Goal: Task Accomplishment & Management: Complete application form

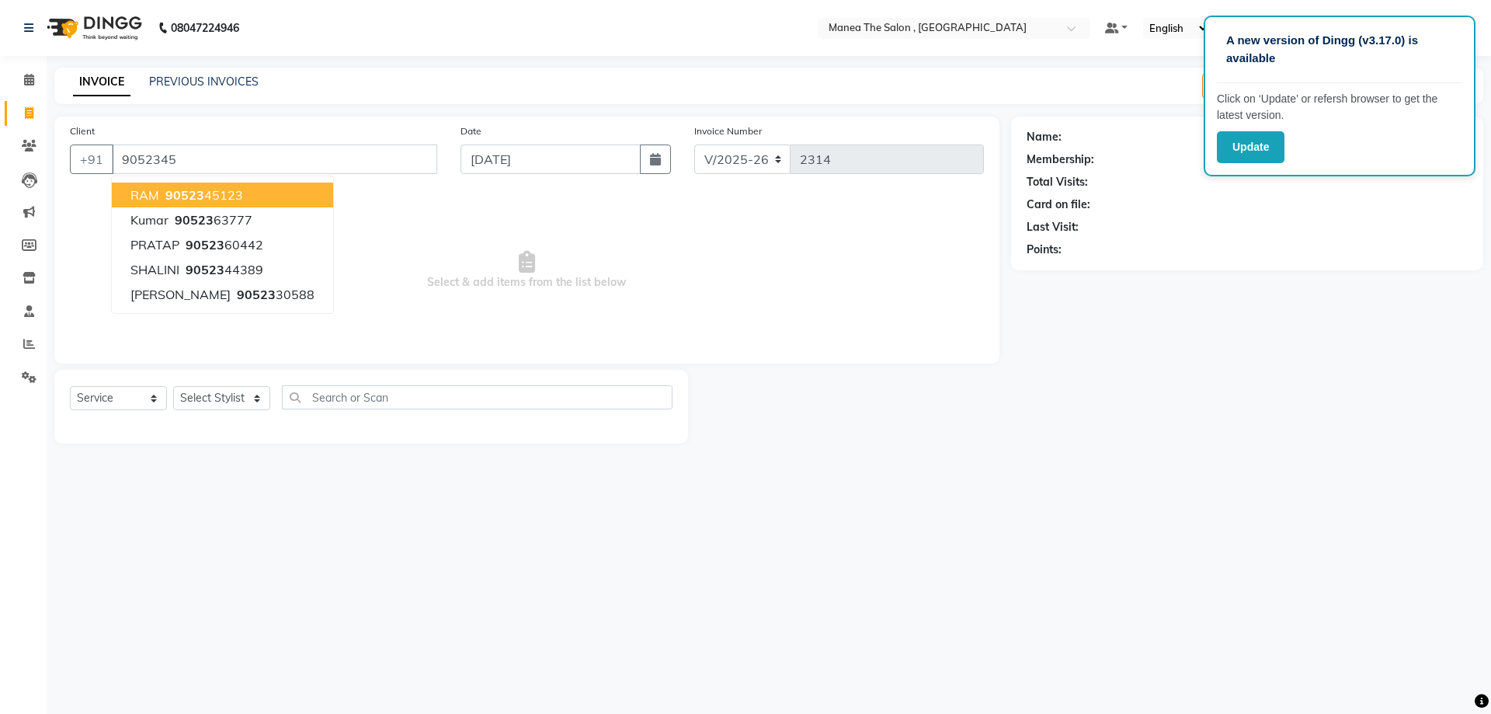
select select "7201"
select select "service"
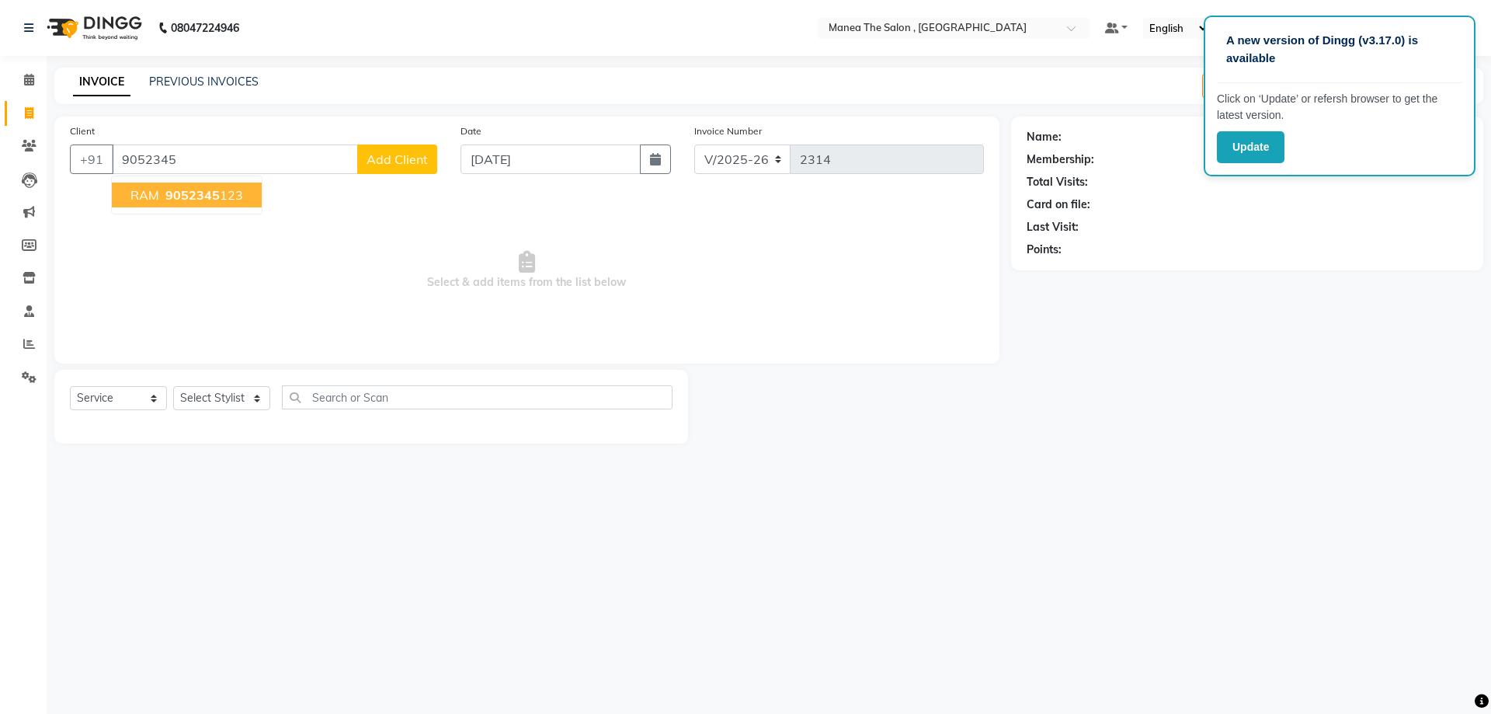
click at [223, 200] on ngb-highlight "9052345 123" at bounding box center [202, 195] width 81 height 16
type input "9052345123"
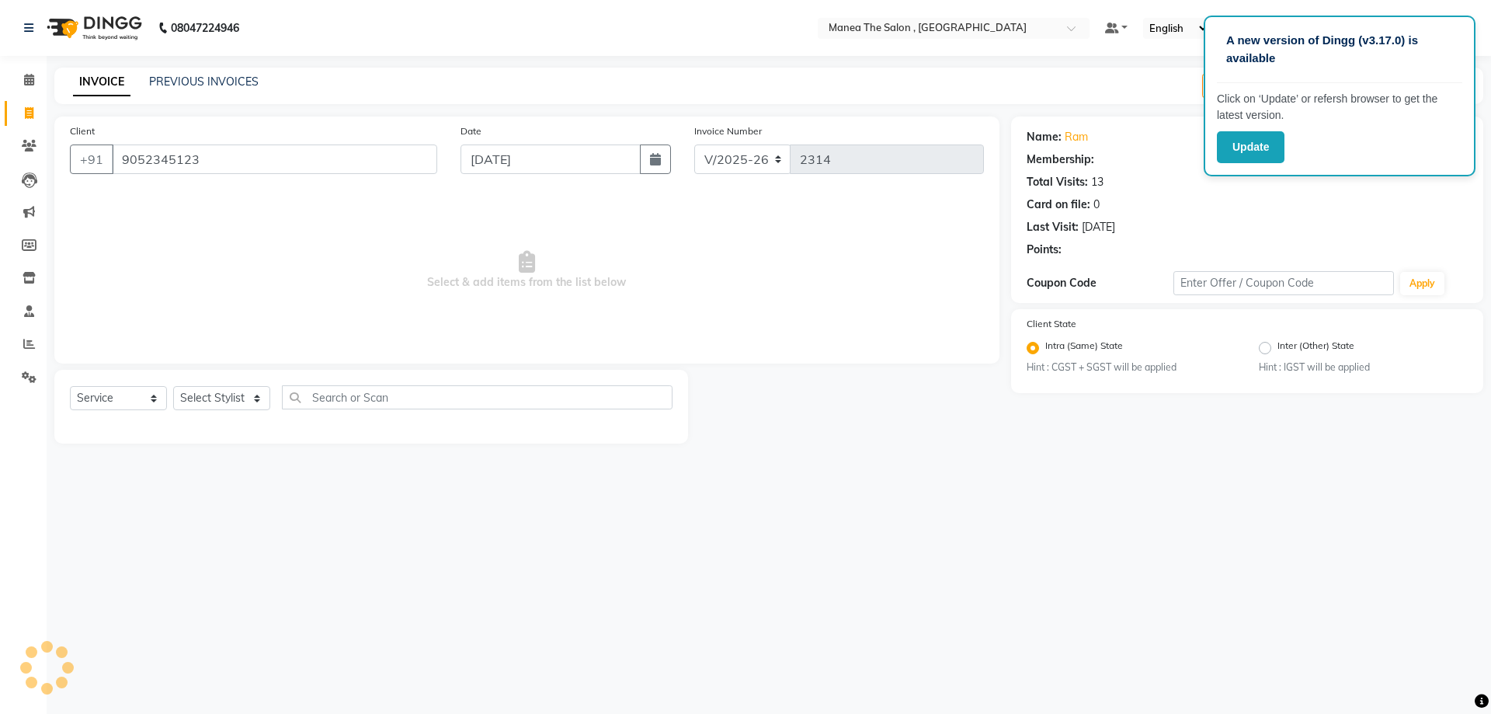
select select "1: Object"
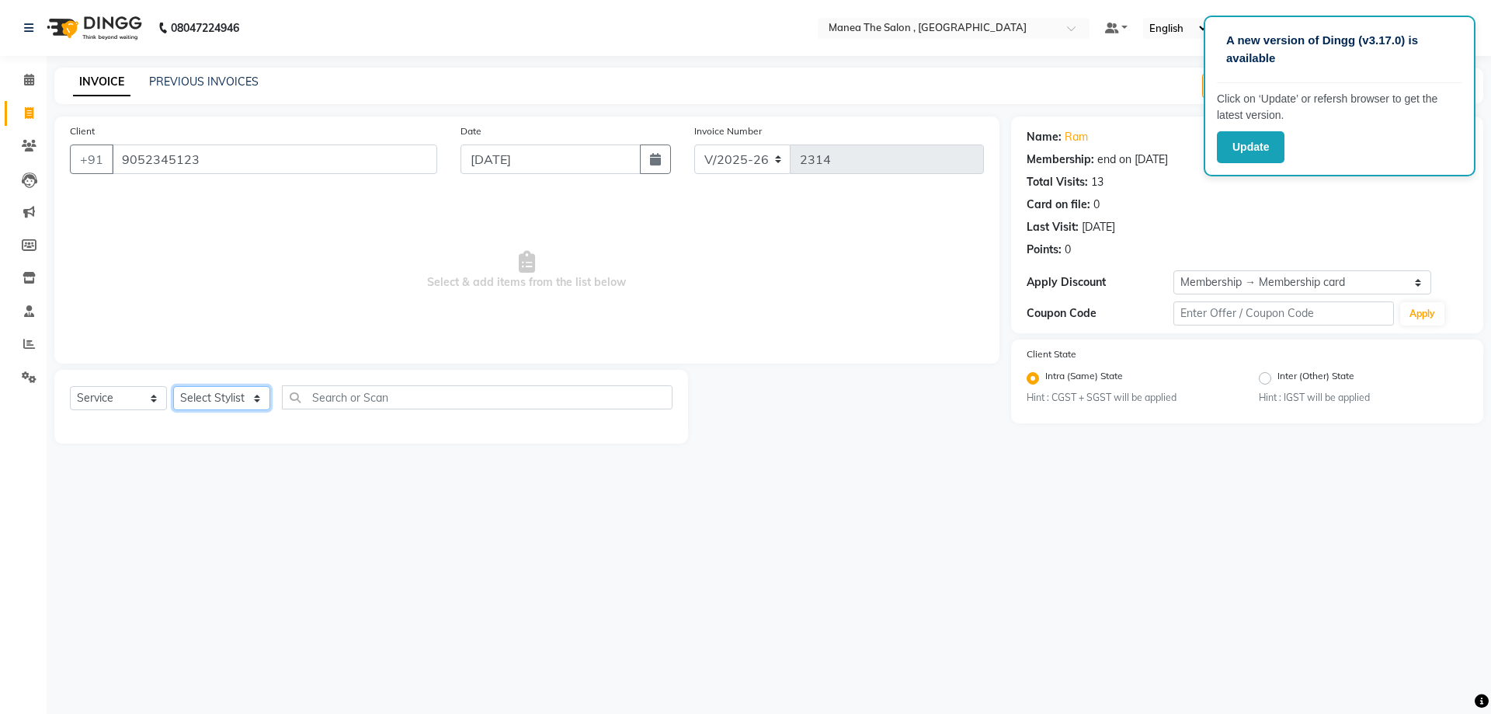
drag, startPoint x: 202, startPoint y: 398, endPoint x: 202, endPoint y: 407, distance: 9.3
click at [202, 398] on select "Select Stylist AYAZ Manager prameela PUNITH Raj tillu SALMAN Soujanya" at bounding box center [221, 398] width 97 height 24
select select "82447"
click at [173, 386] on select "Select Stylist AYAZ Manager prameela PUNITH Raj tillu SALMAN Soujanya" at bounding box center [221, 398] width 97 height 24
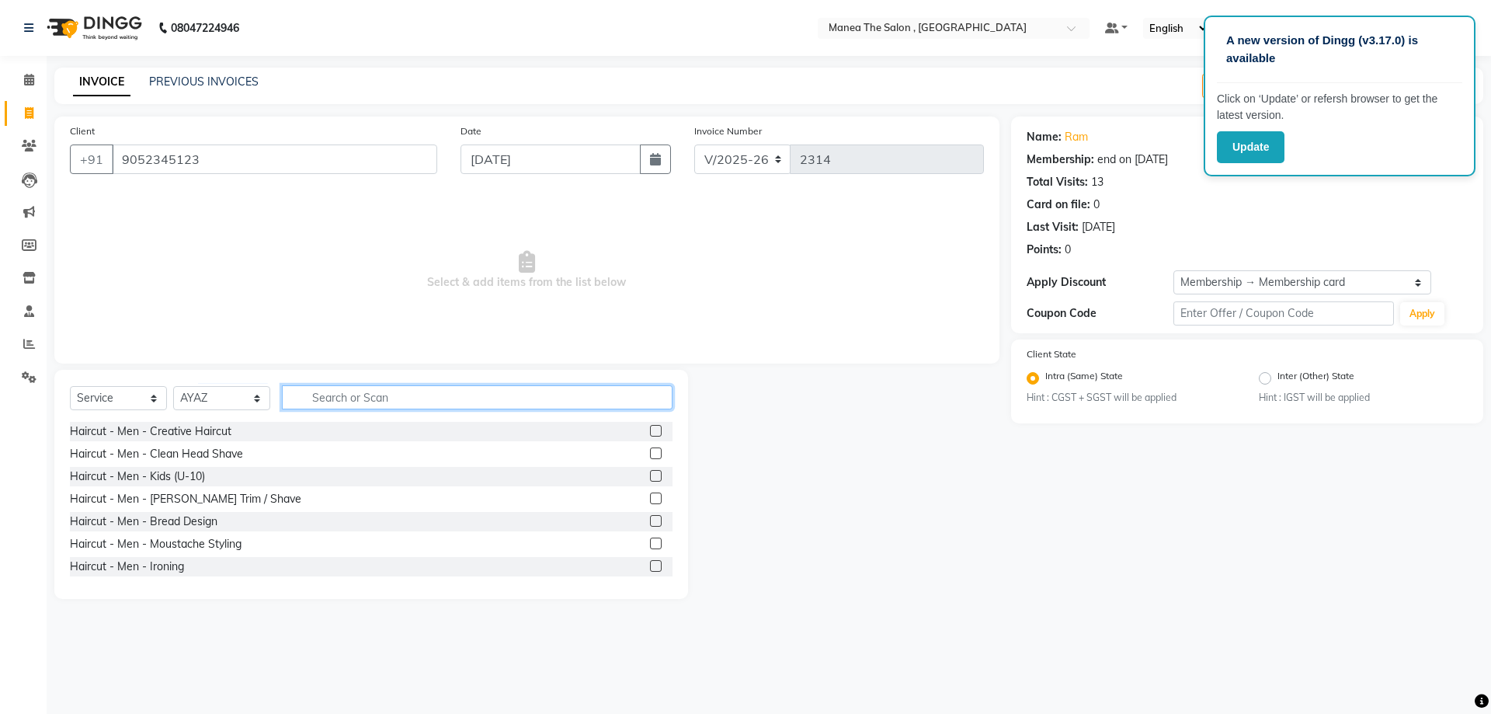
click at [318, 402] on input "text" at bounding box center [477, 397] width 391 height 24
click at [650, 426] on label at bounding box center [656, 431] width 12 height 12
click at [650, 426] on input "checkbox" at bounding box center [655, 431] width 10 height 10
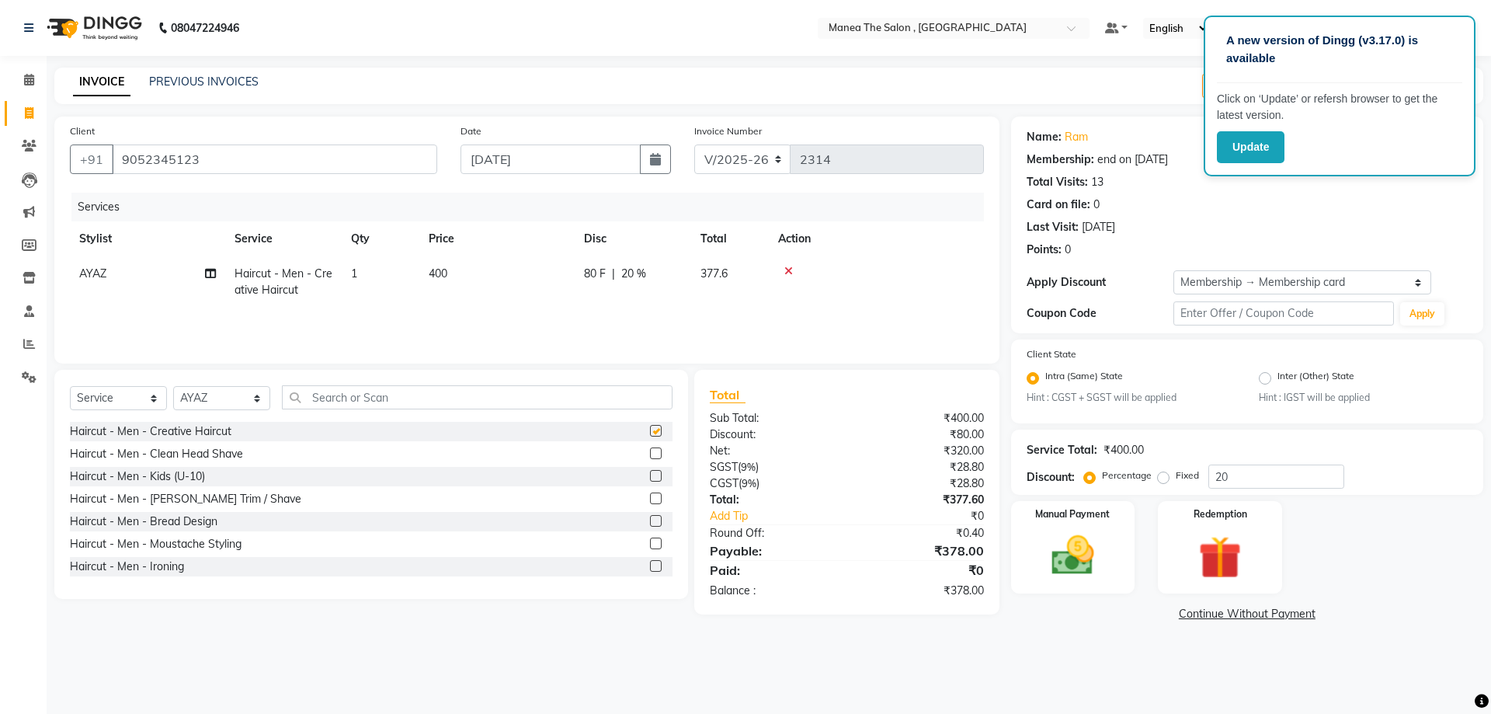
checkbox input "false"
click at [650, 498] on label at bounding box center [656, 498] width 12 height 12
click at [650, 498] on input "checkbox" at bounding box center [655, 499] width 10 height 10
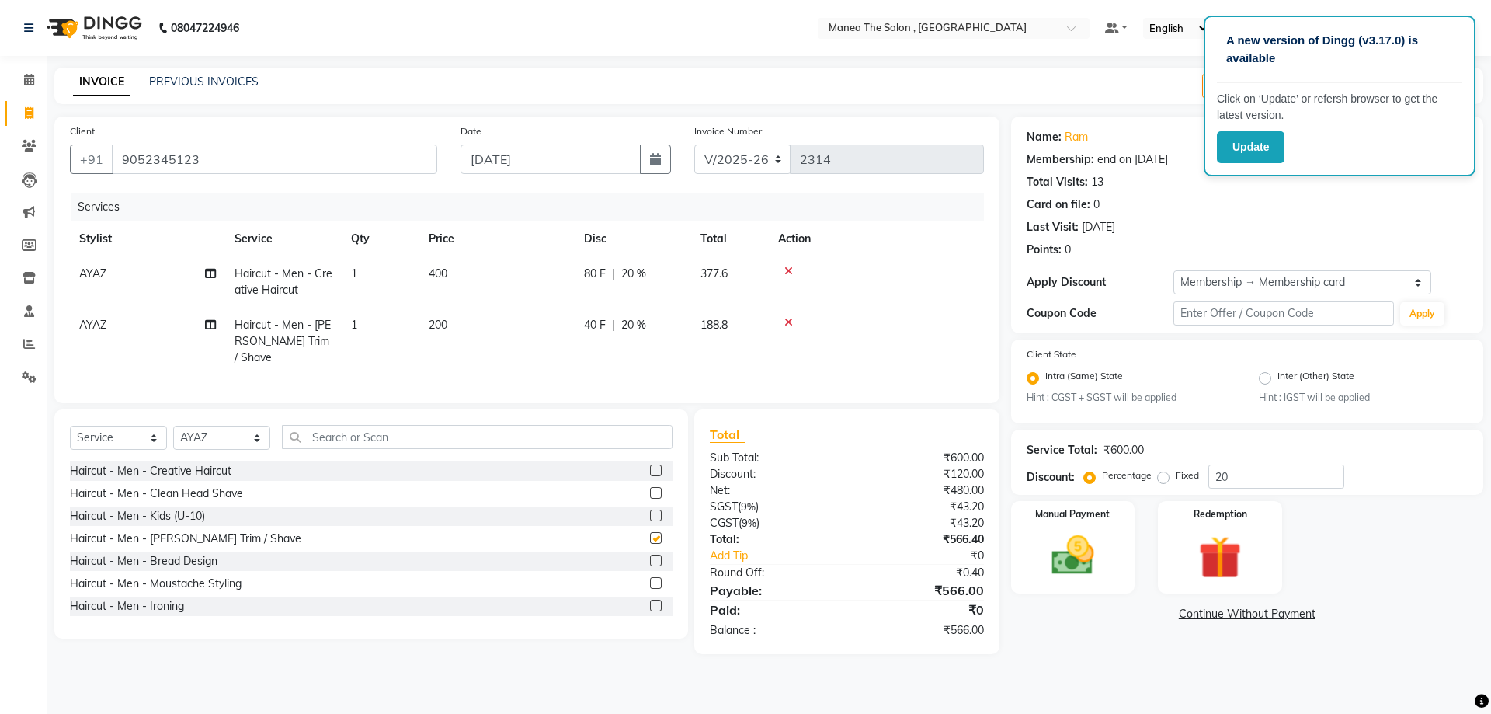
checkbox input "false"
drag, startPoint x: 1231, startPoint y: 478, endPoint x: 1092, endPoint y: 481, distance: 139.8
click at [1058, 481] on div "Discount: Percentage Fixed 20" at bounding box center [1246, 476] width 441 height 24
type input "020"
click at [1072, 535] on img at bounding box center [1073, 555] width 72 height 51
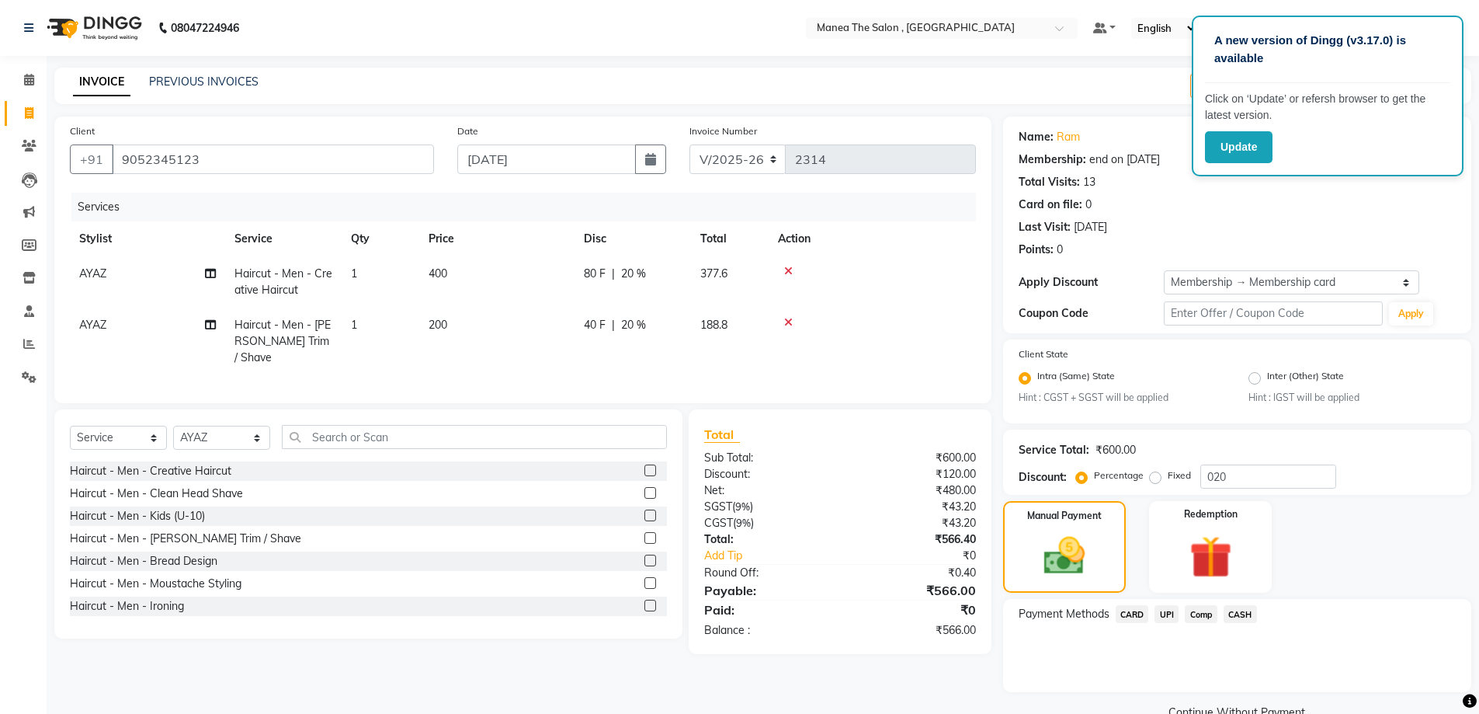
click at [1158, 613] on span "UPI" at bounding box center [1167, 614] width 24 height 18
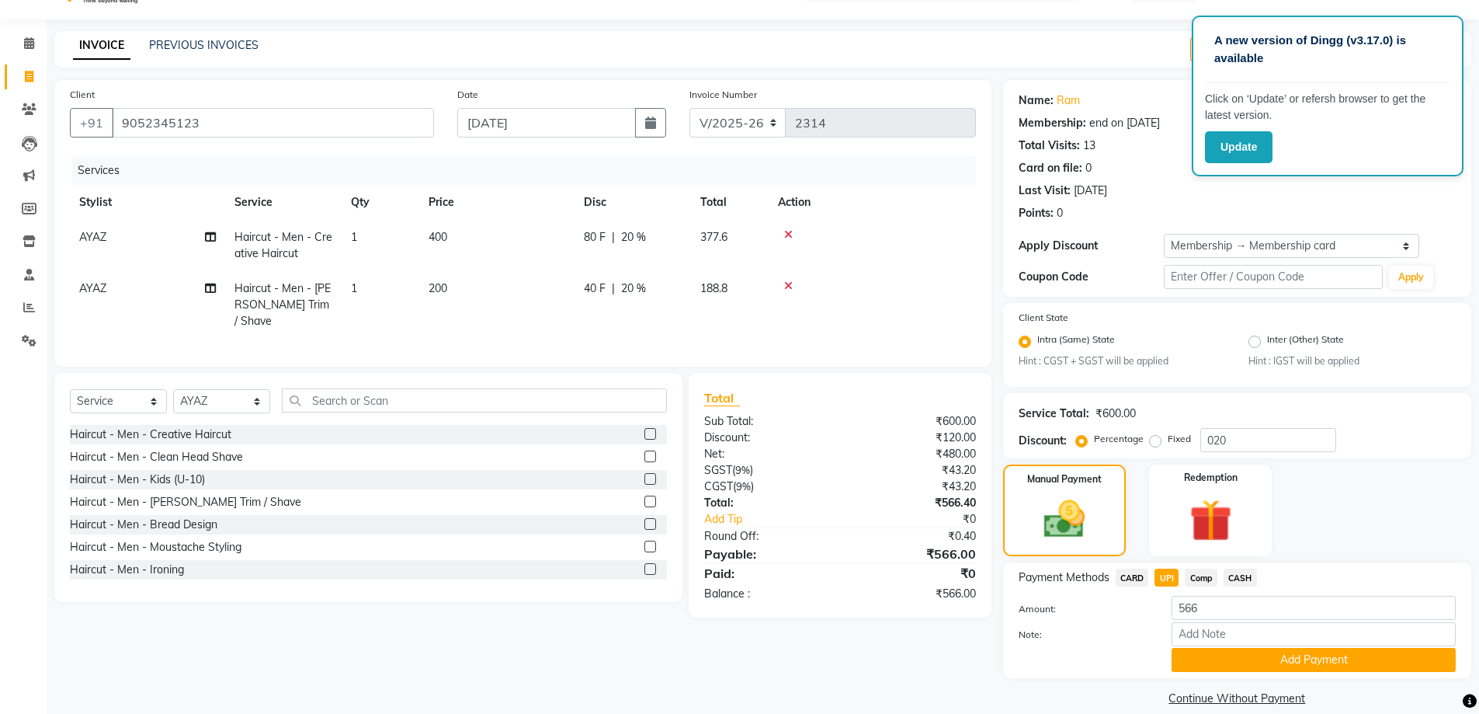
scroll to position [56, 0]
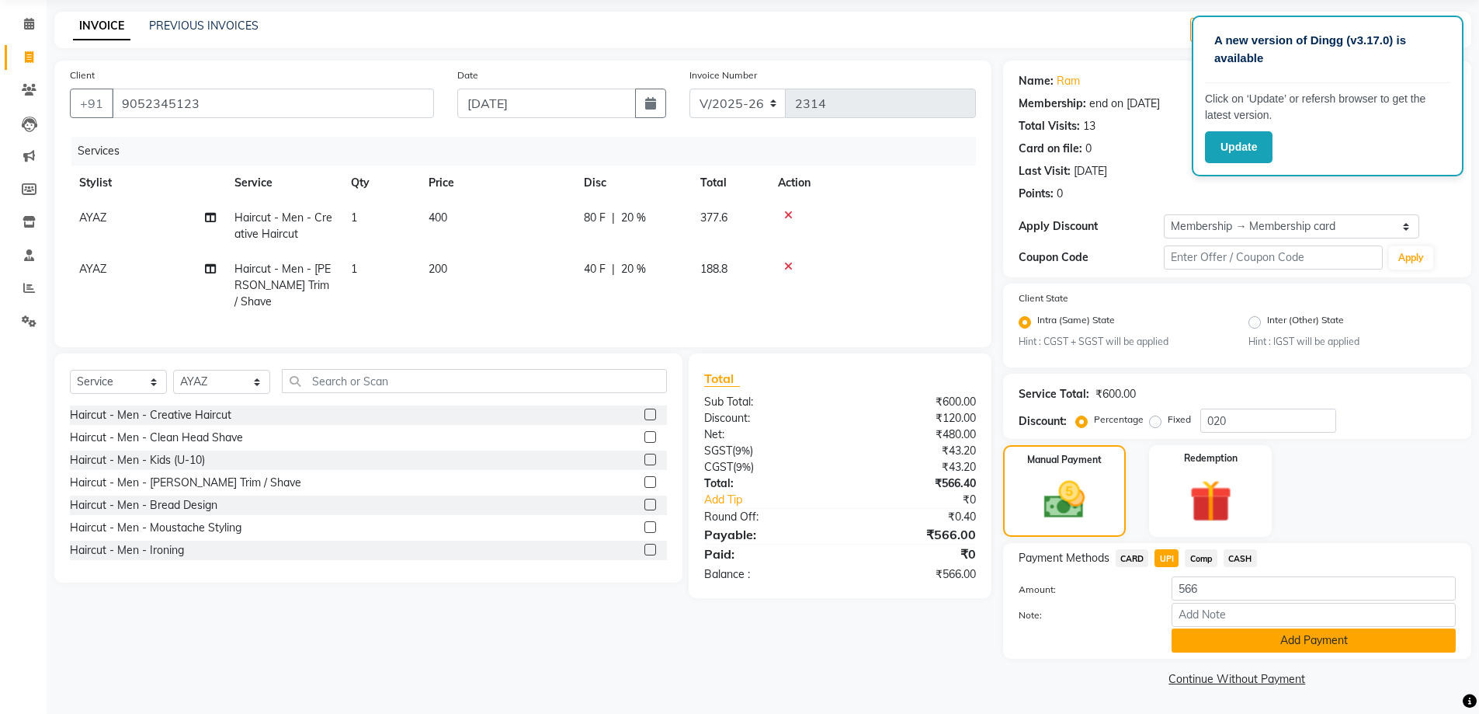
click at [1238, 644] on button "Add Payment" at bounding box center [1314, 640] width 284 height 24
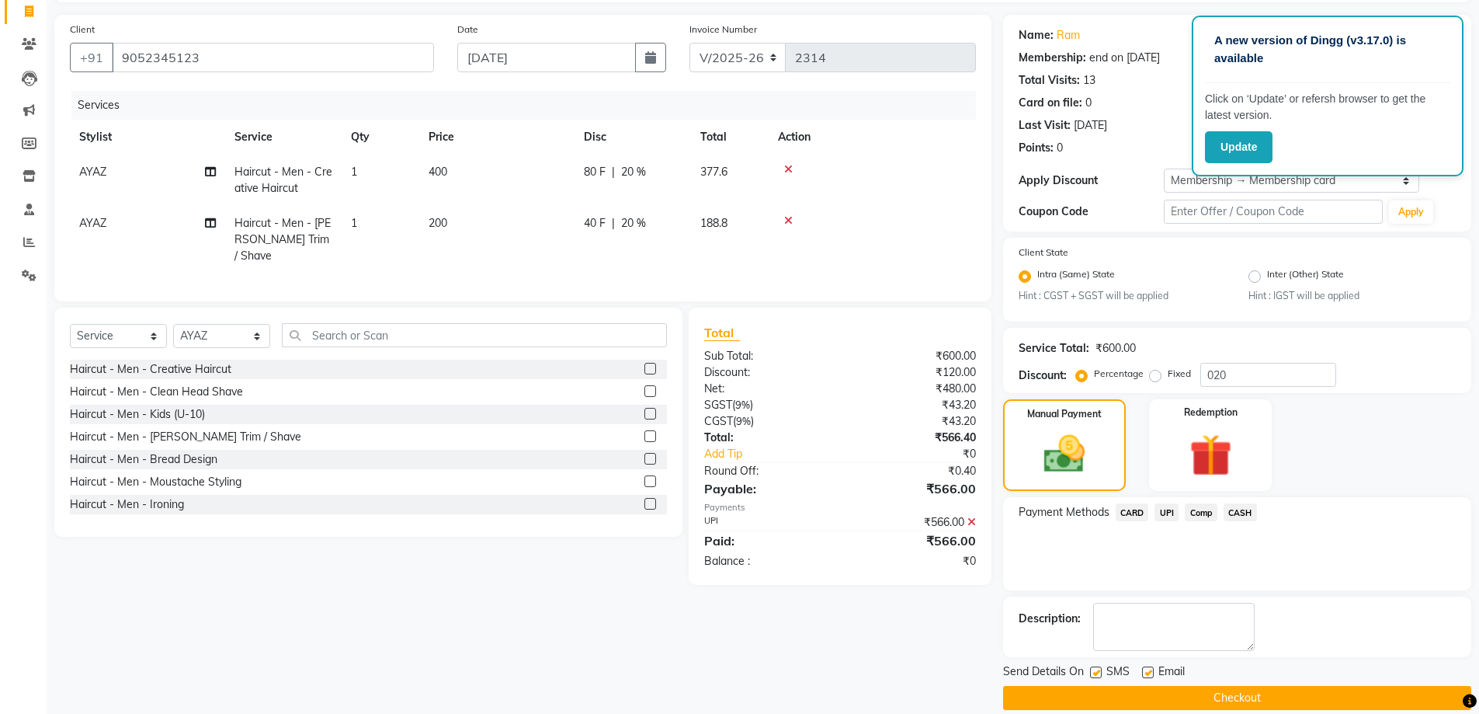
scroll to position [121, 0]
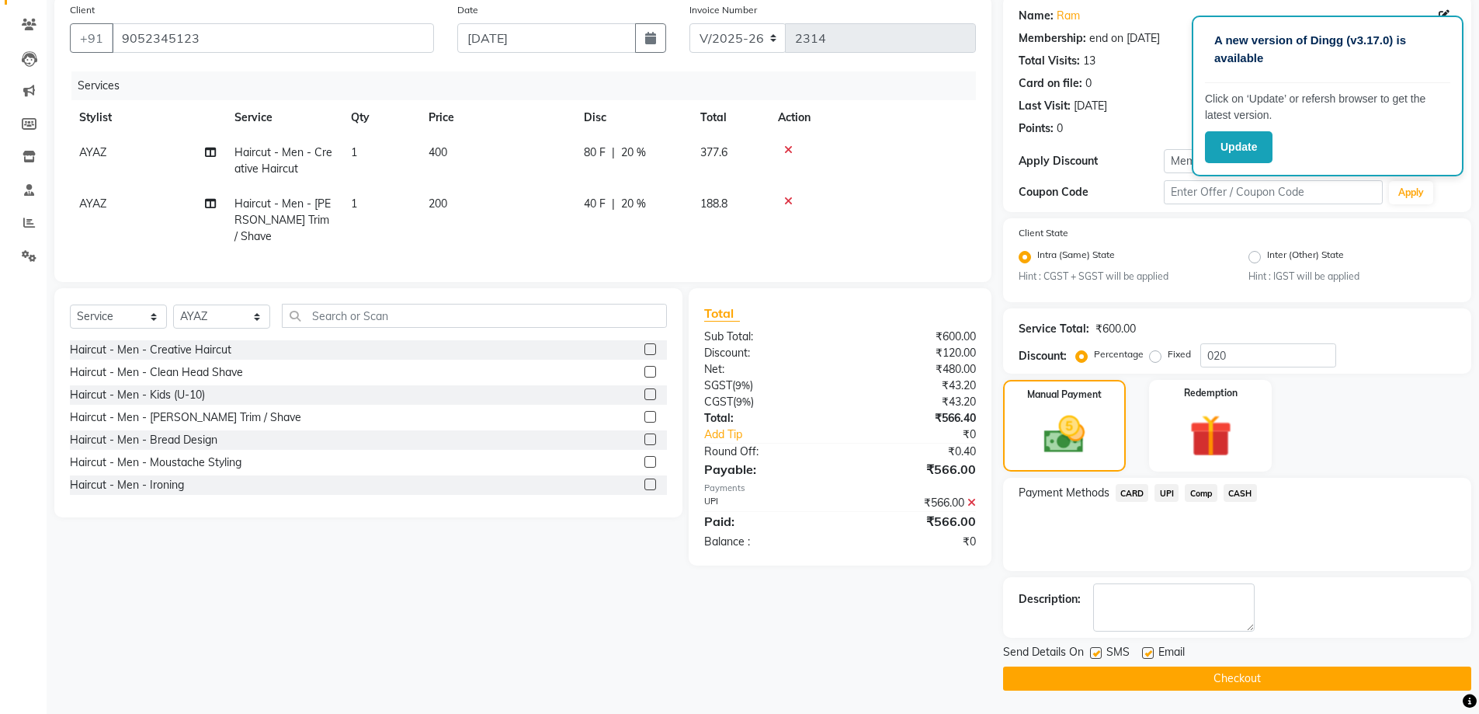
click at [1133, 677] on button "Checkout" at bounding box center [1237, 678] width 468 height 24
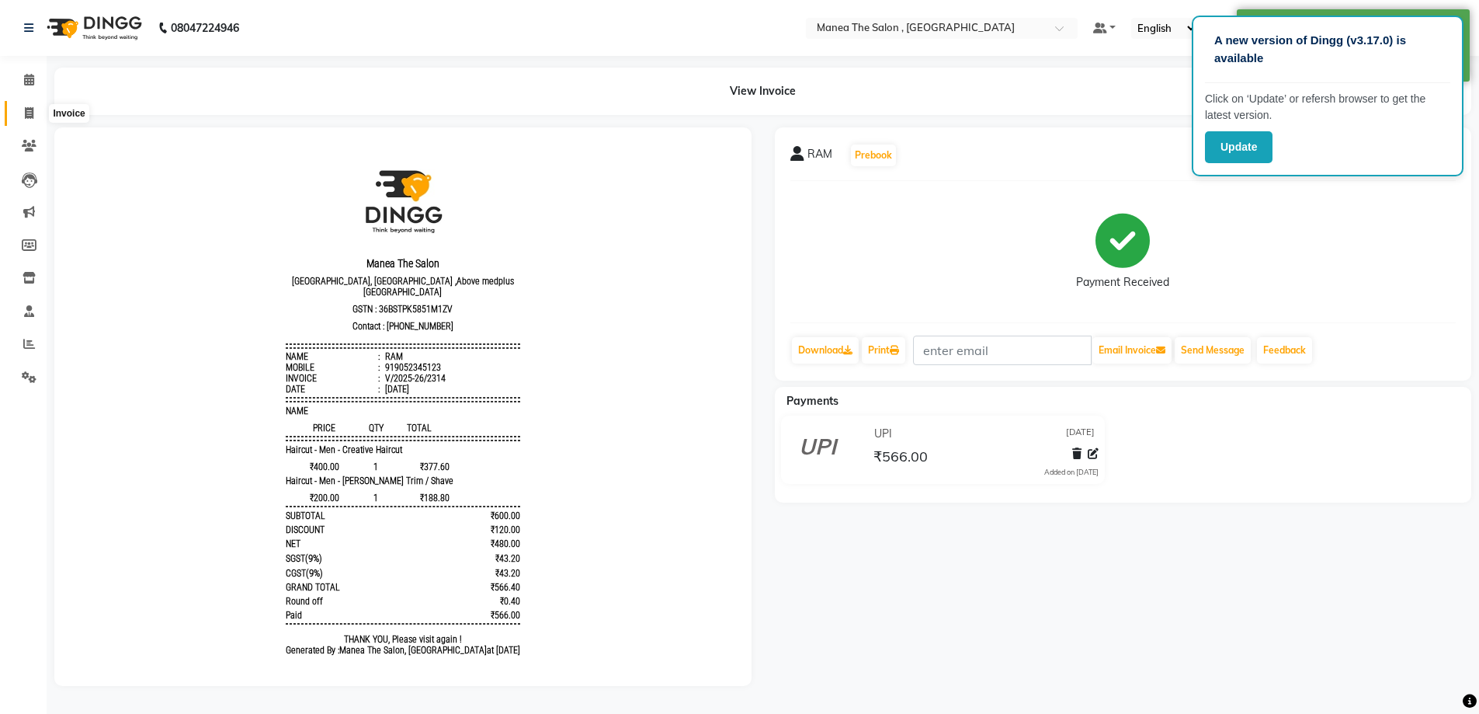
click at [30, 115] on icon at bounding box center [29, 113] width 9 height 12
select select "service"
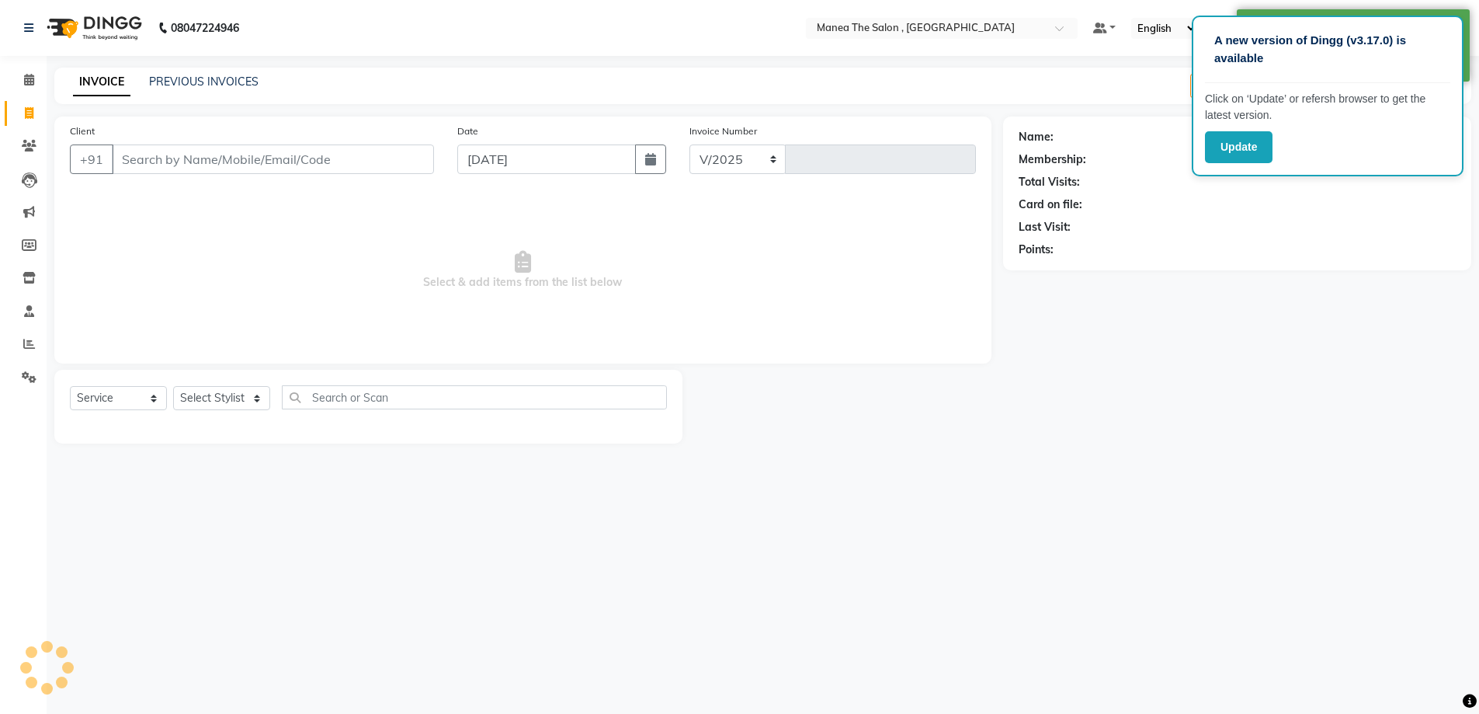
select select "7201"
type input "2315"
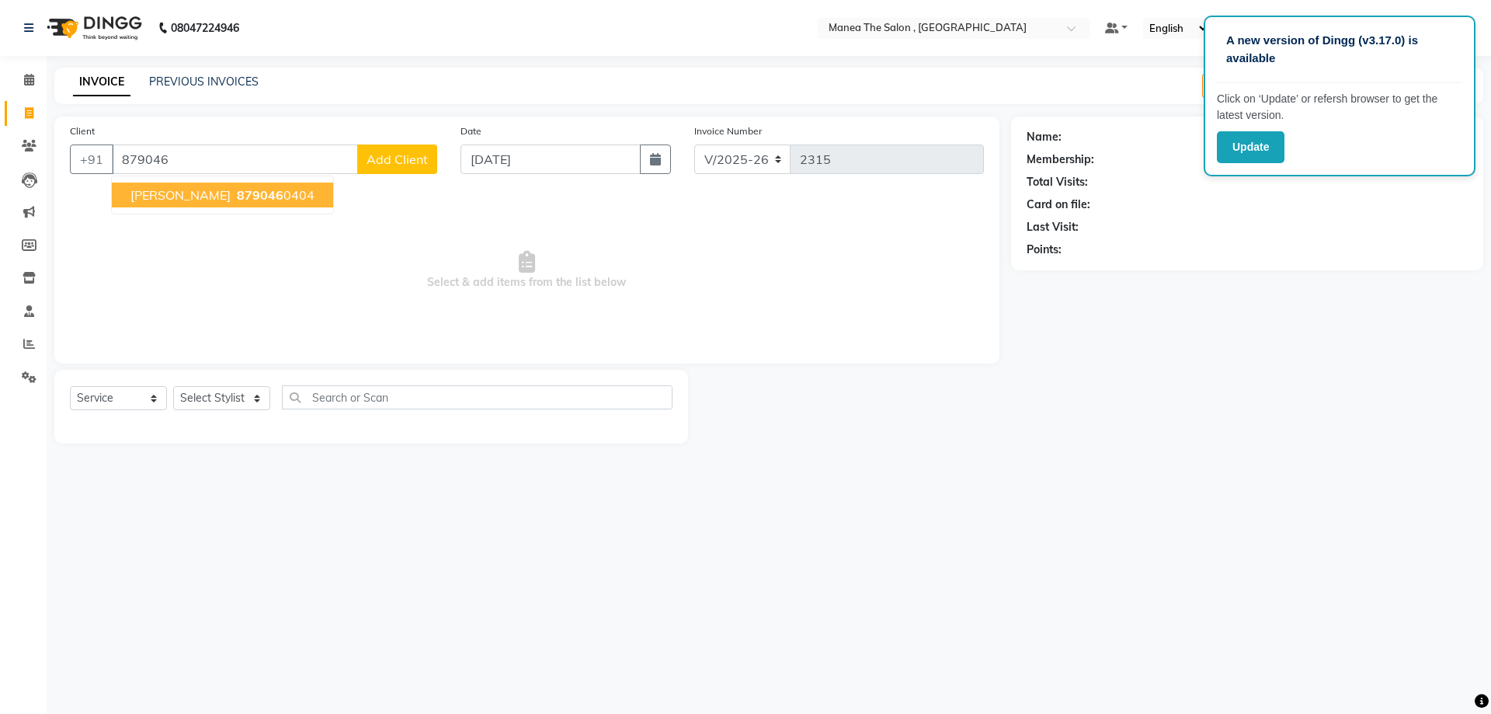
click at [237, 199] on span "879046" at bounding box center [260, 195] width 47 height 16
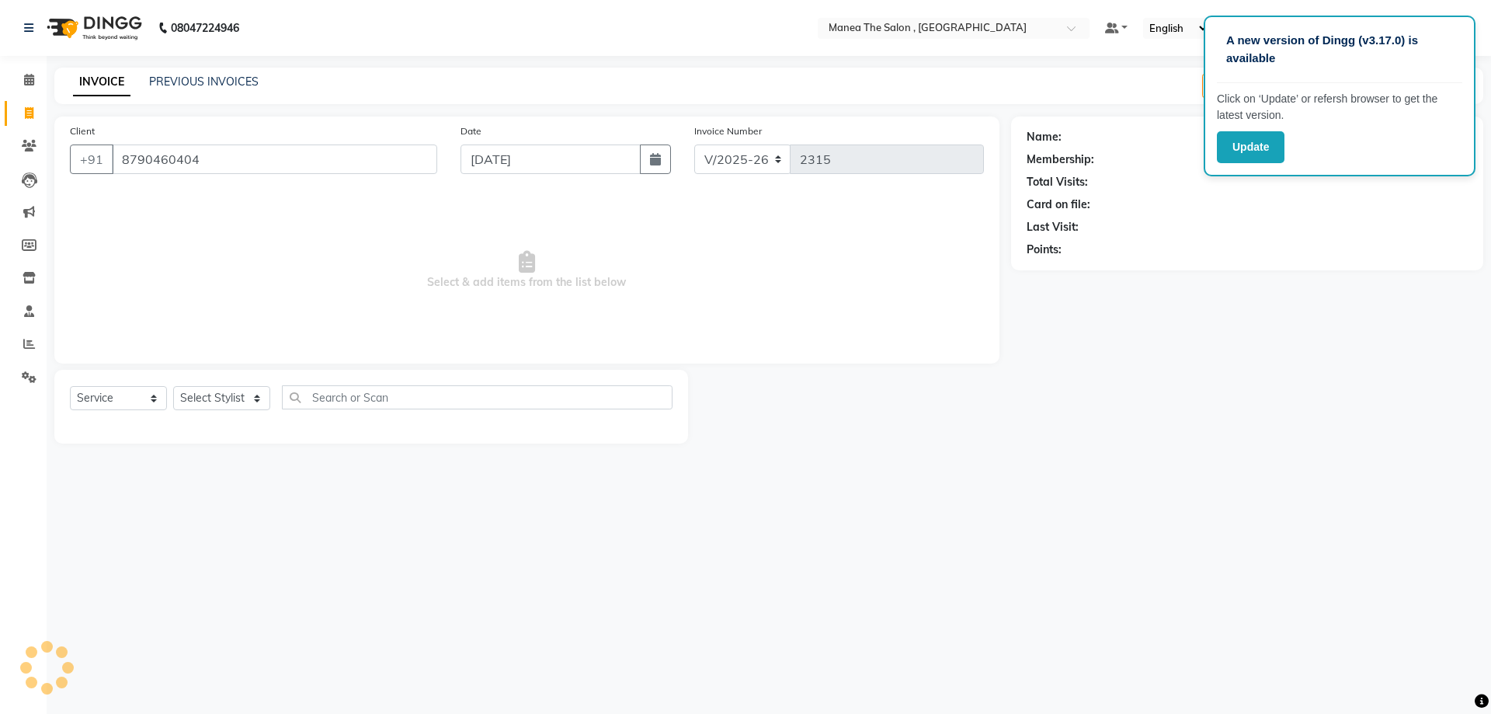
type input "8790460404"
select select "1: Object"
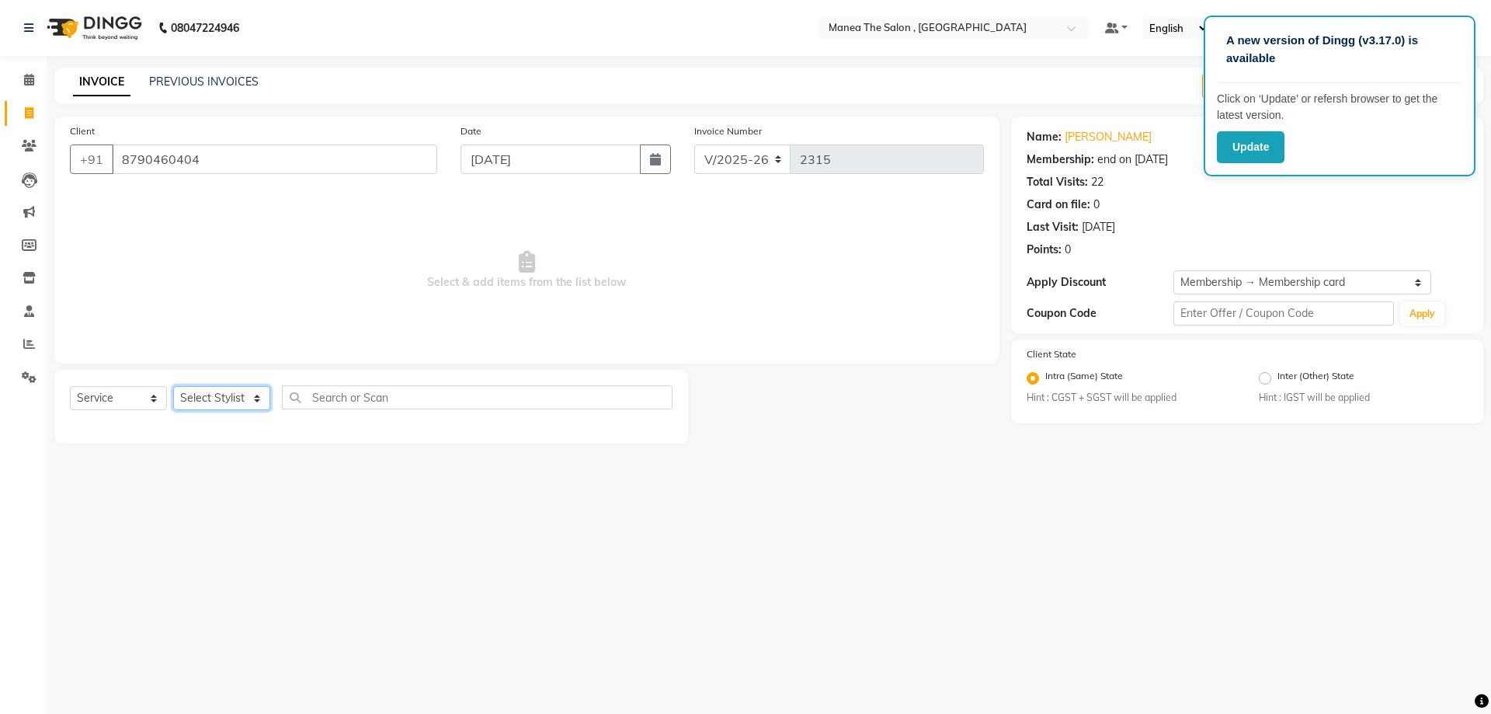
click at [248, 393] on select "Select Stylist AYAZ Manager prameela PUNITH Raj tillu SALMAN Soujanya" at bounding box center [221, 398] width 97 height 24
select select "72491"
click at [173, 386] on select "Select Stylist AYAZ Manager prameela PUNITH Raj tillu SALMAN Soujanya" at bounding box center [221, 398] width 97 height 24
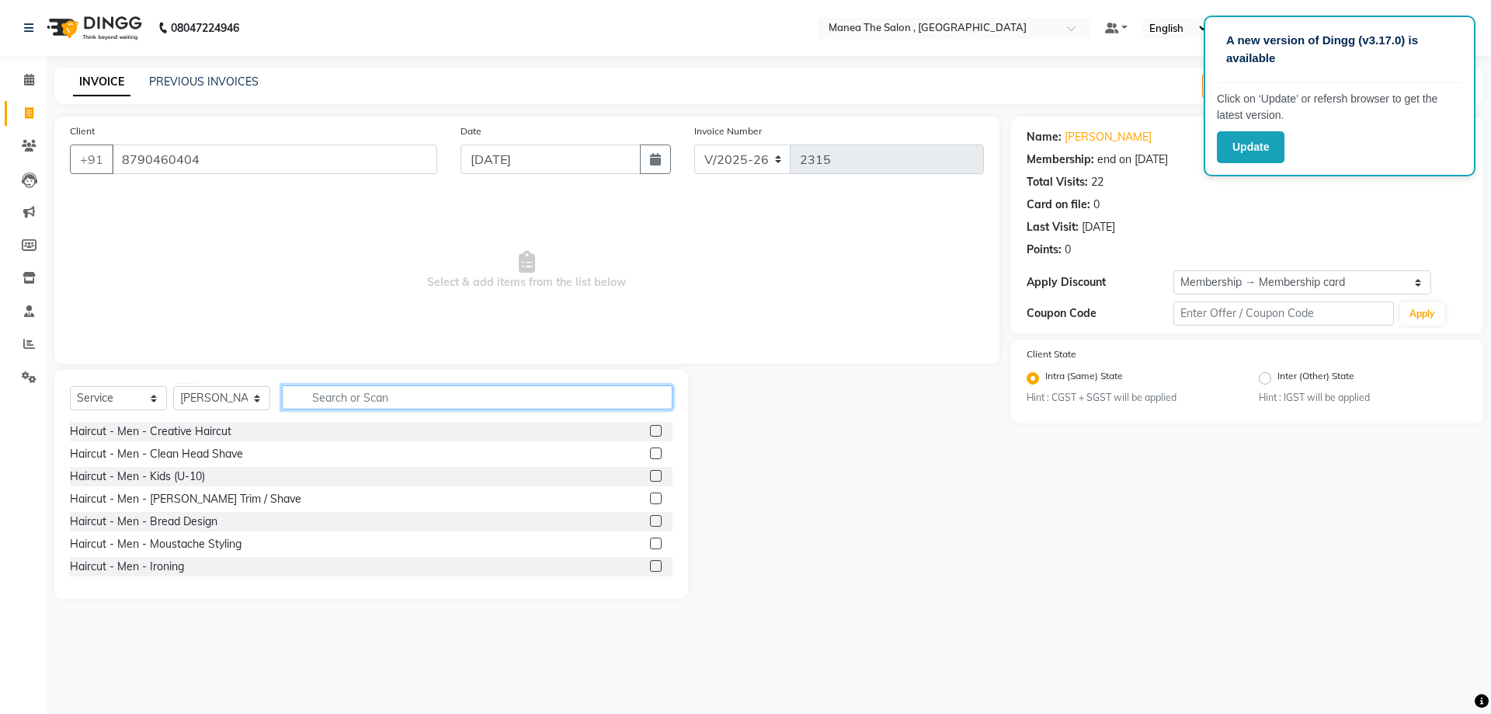
click at [423, 399] on input "text" at bounding box center [477, 397] width 391 height 24
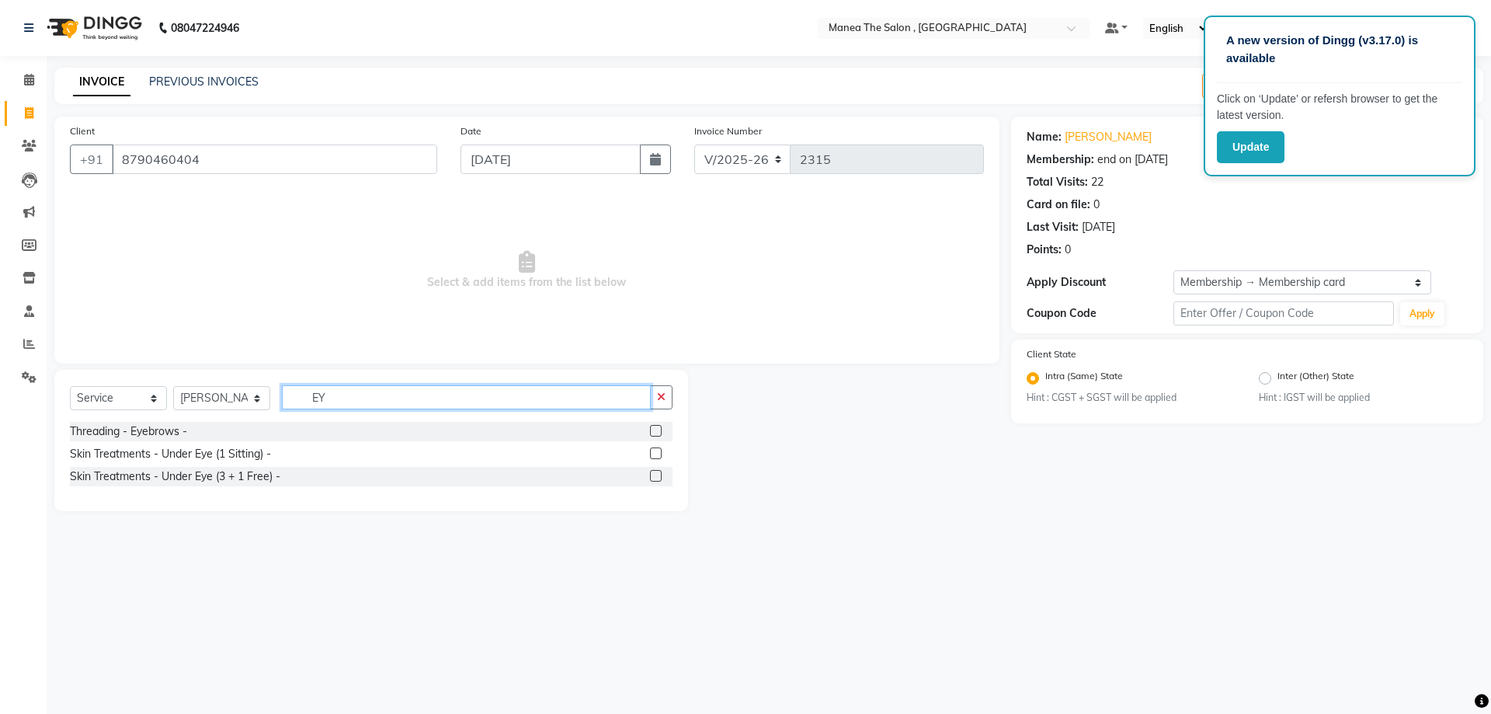
type input "EY"
click at [655, 432] on label at bounding box center [656, 431] width 12 height 12
click at [655, 432] on input "checkbox" at bounding box center [655, 431] width 10 height 10
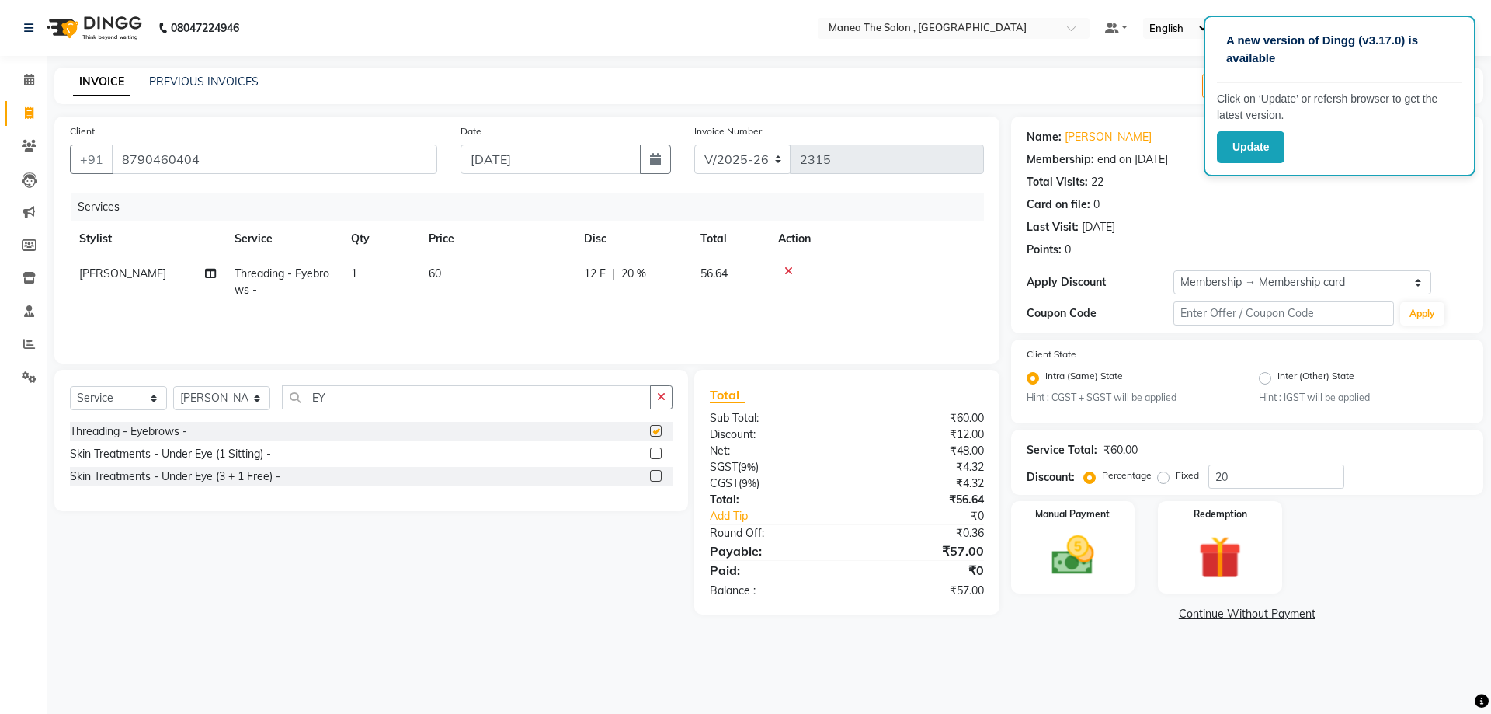
checkbox input "false"
drag, startPoint x: 259, startPoint y: 392, endPoint x: 263, endPoint y: 408, distance: 16.8
click at [259, 392] on select "Select Stylist AYAZ Manager prameela PUNITH Raj tillu SALMAN Soujanya" at bounding box center [221, 398] width 97 height 24
select select "84418"
click at [173, 386] on select "Select Stylist AYAZ Manager prameela PUNITH Raj tillu SALMAN Soujanya" at bounding box center [221, 398] width 97 height 24
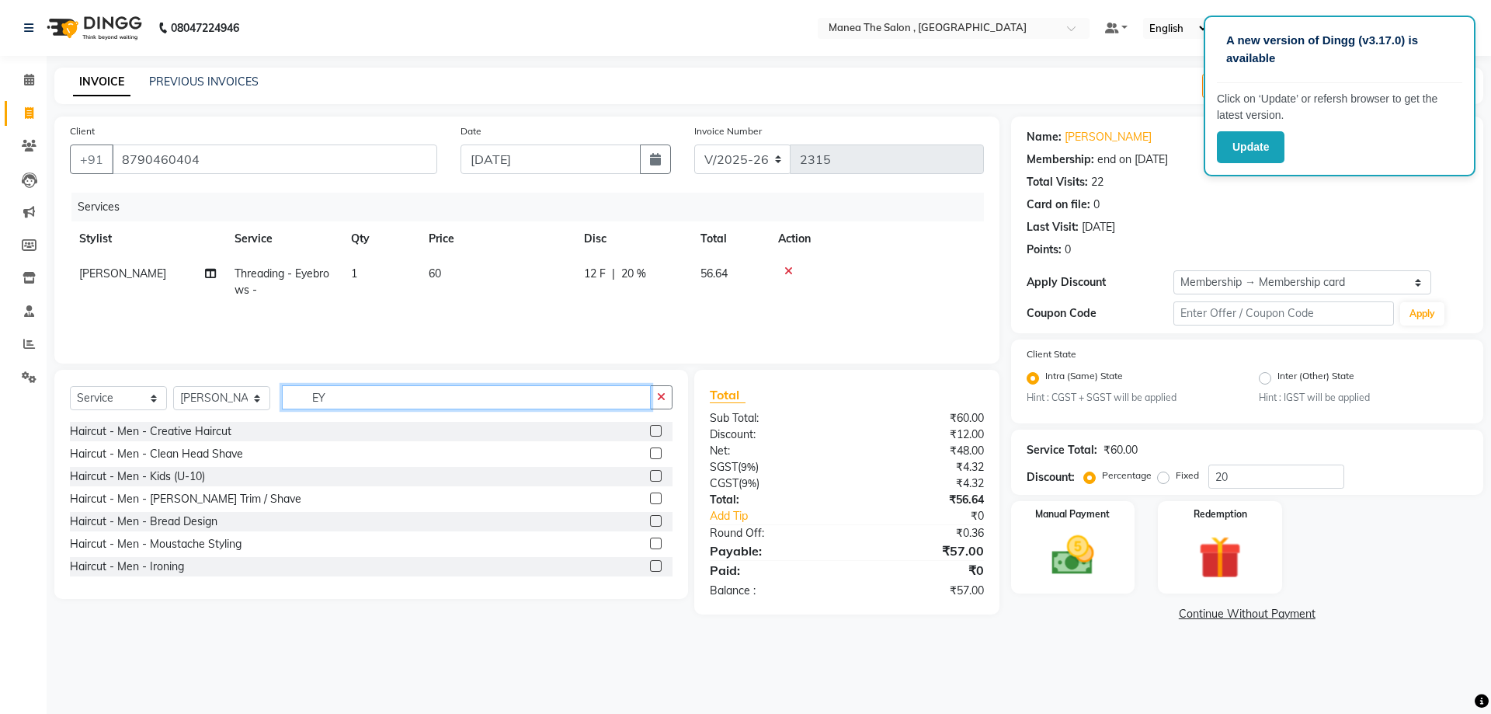
drag, startPoint x: 366, startPoint y: 397, endPoint x: 280, endPoint y: 398, distance: 85.4
click at [283, 398] on input "EY" at bounding box center [466, 397] width 369 height 24
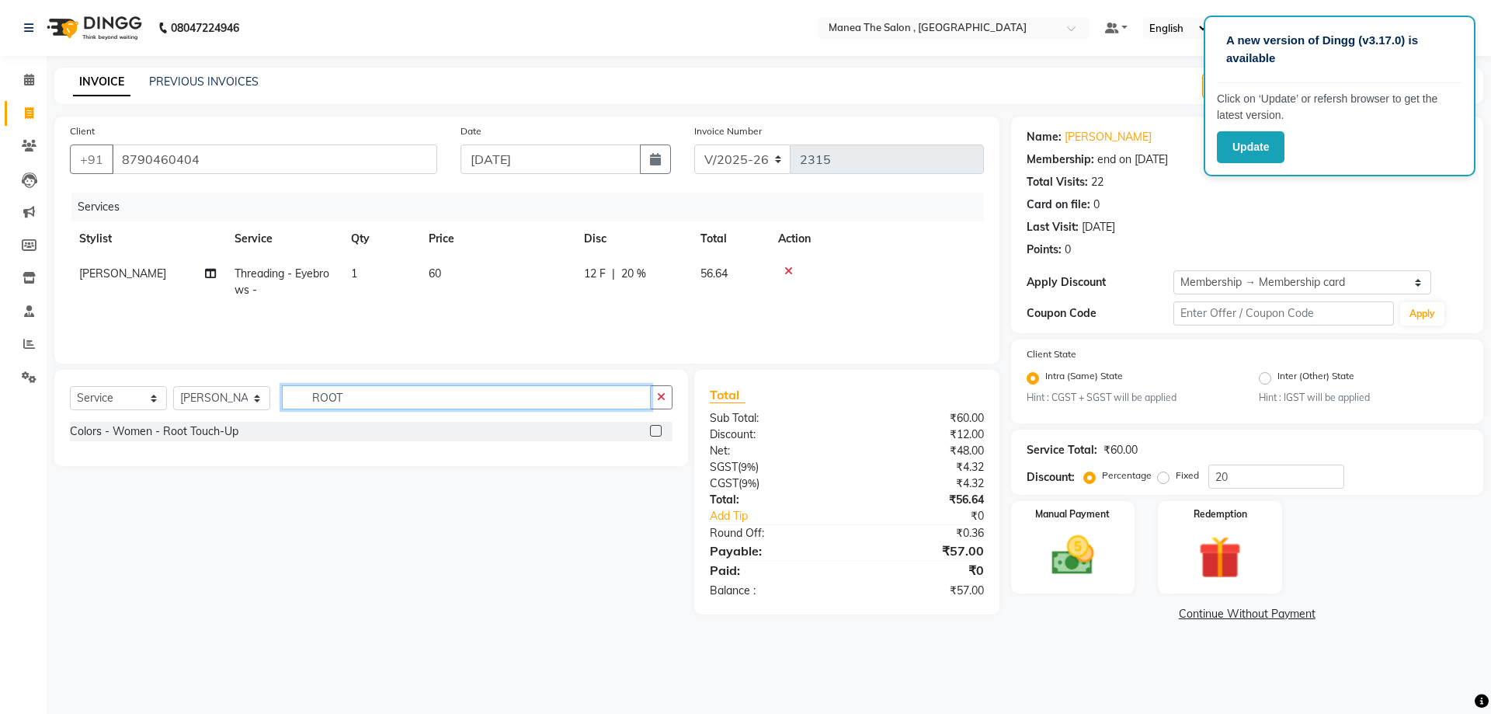
type input "ROOT"
click at [657, 431] on label at bounding box center [656, 431] width 12 height 12
click at [657, 431] on input "checkbox" at bounding box center [655, 431] width 10 height 10
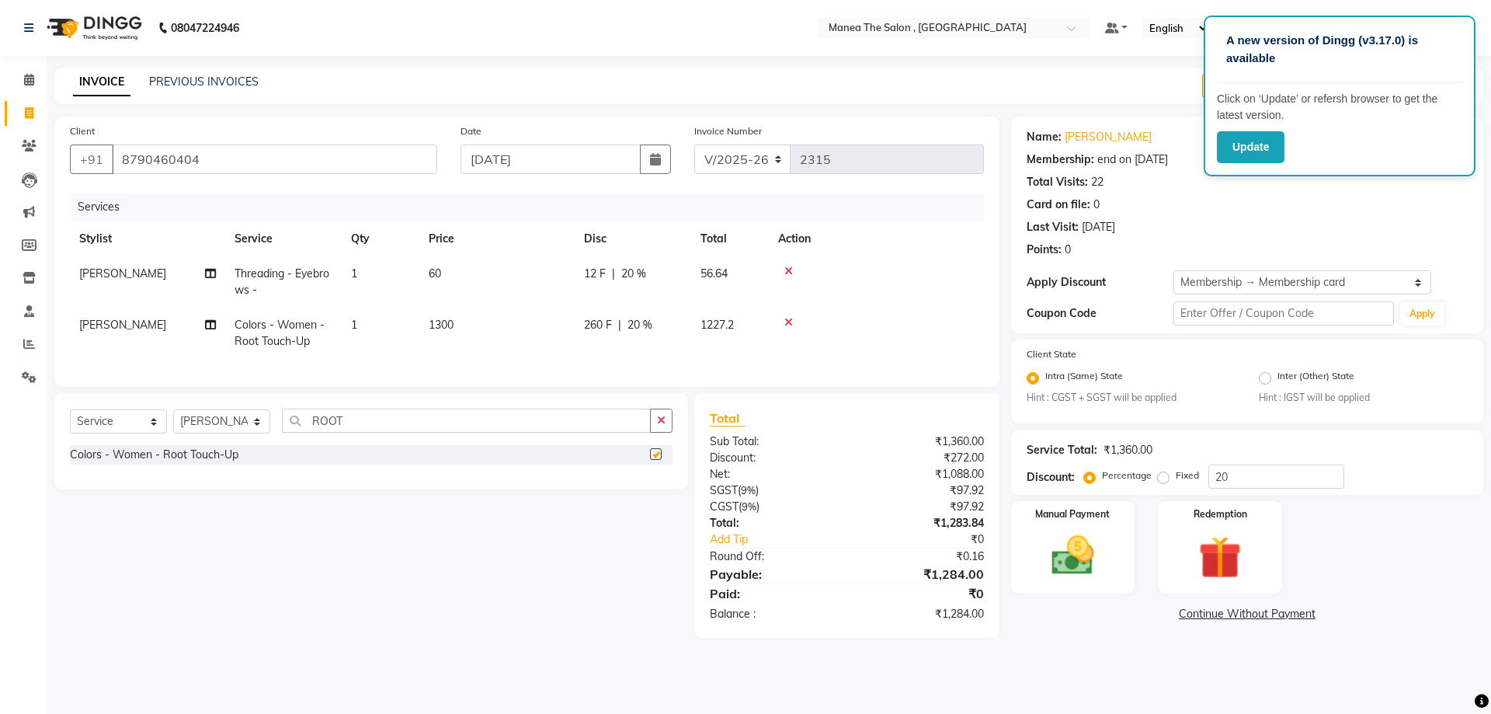
checkbox input "false"
click at [446, 319] on span "1300" at bounding box center [441, 325] width 25 height 14
select select "84418"
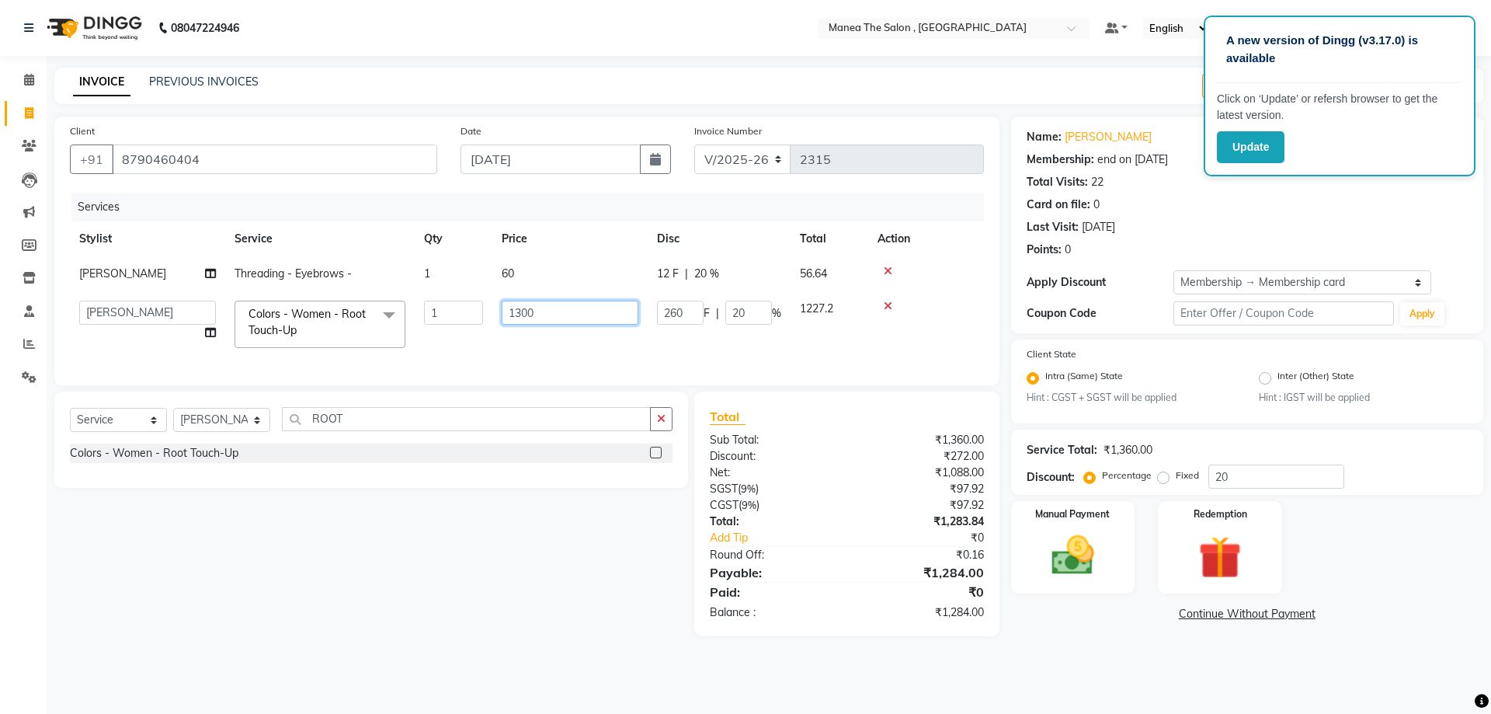
drag, startPoint x: 544, startPoint y: 316, endPoint x: 505, endPoint y: 318, distance: 38.1
click at [505, 318] on input "1300" at bounding box center [570, 312] width 137 height 24
type input "1600"
click at [574, 614] on div "Select Service Product Membership Package Voucher Prepaid Gift Card Select Styl…" at bounding box center [365, 513] width 645 height 245
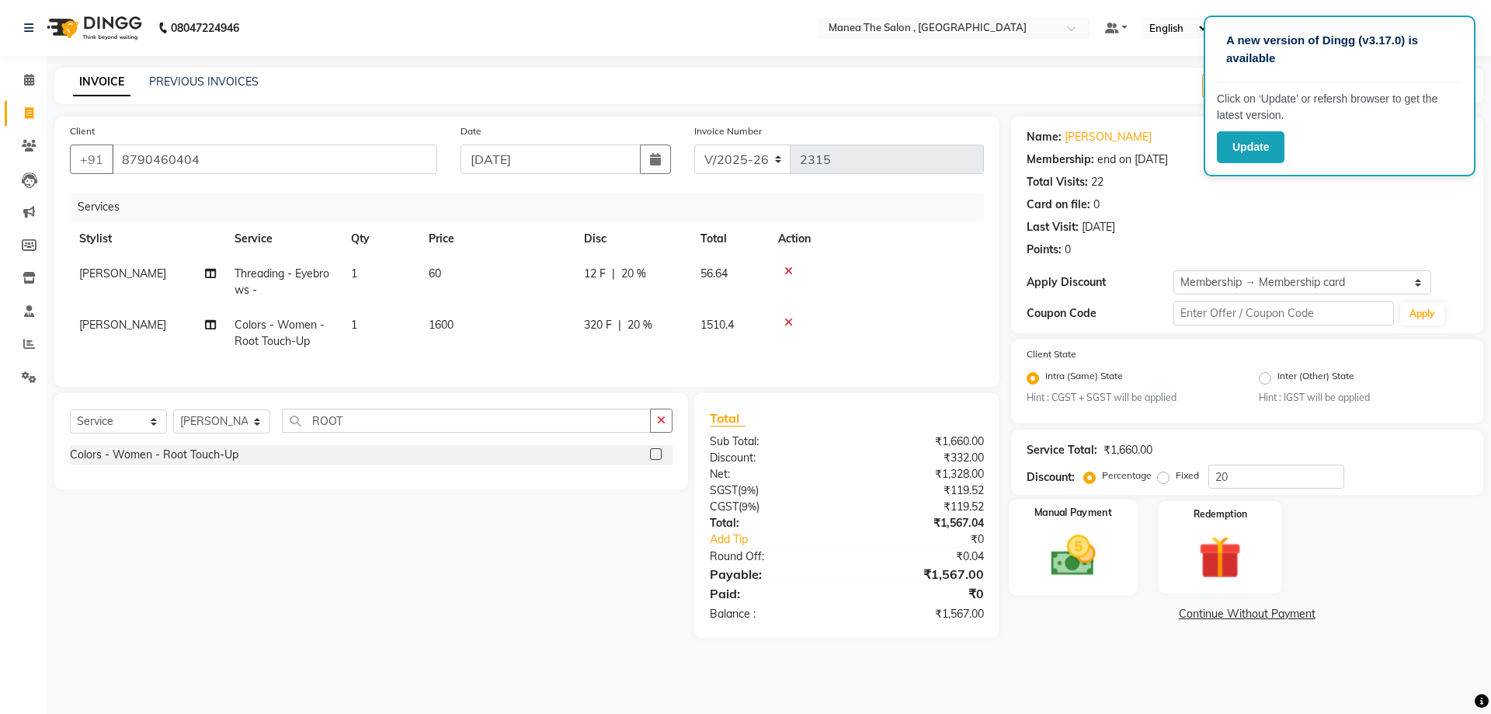
click at [1057, 562] on img at bounding box center [1073, 555] width 72 height 51
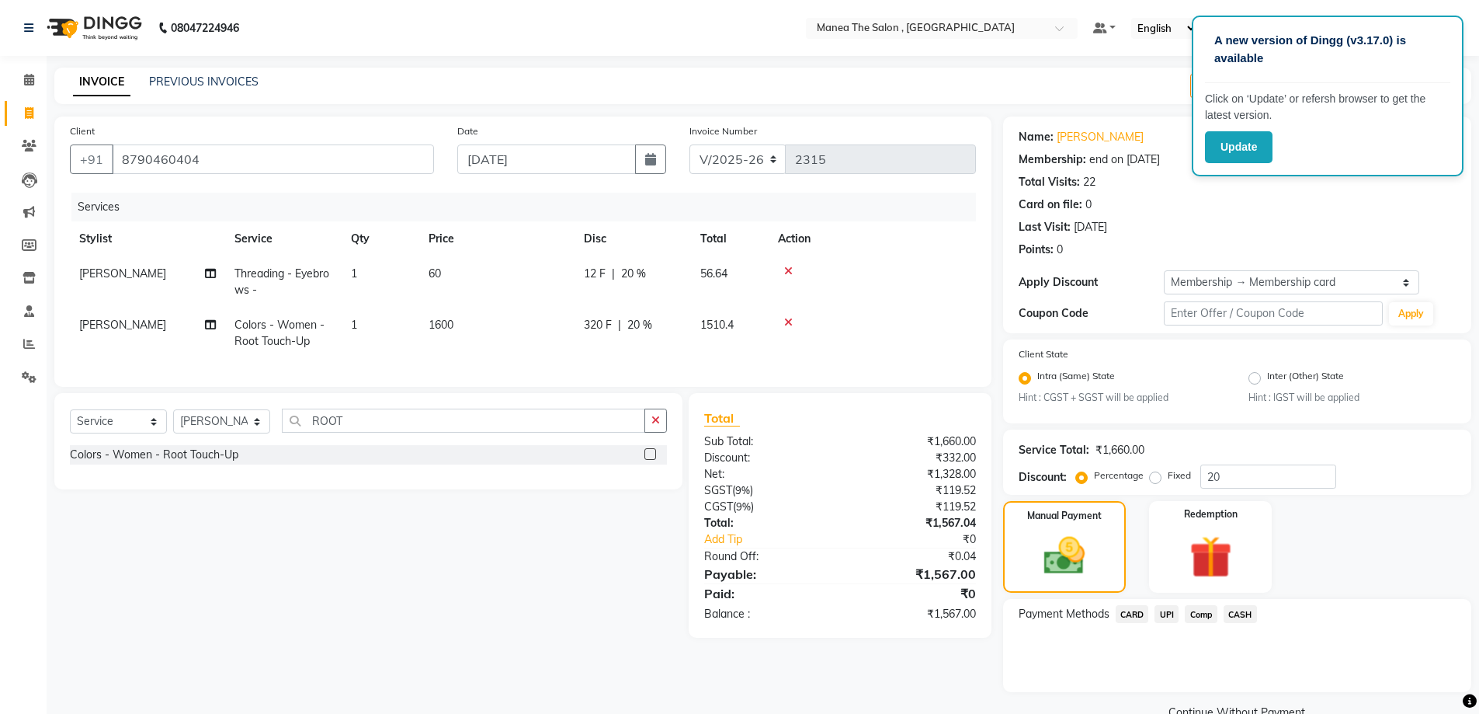
click at [1131, 614] on span "CARD" at bounding box center [1132, 614] width 33 height 18
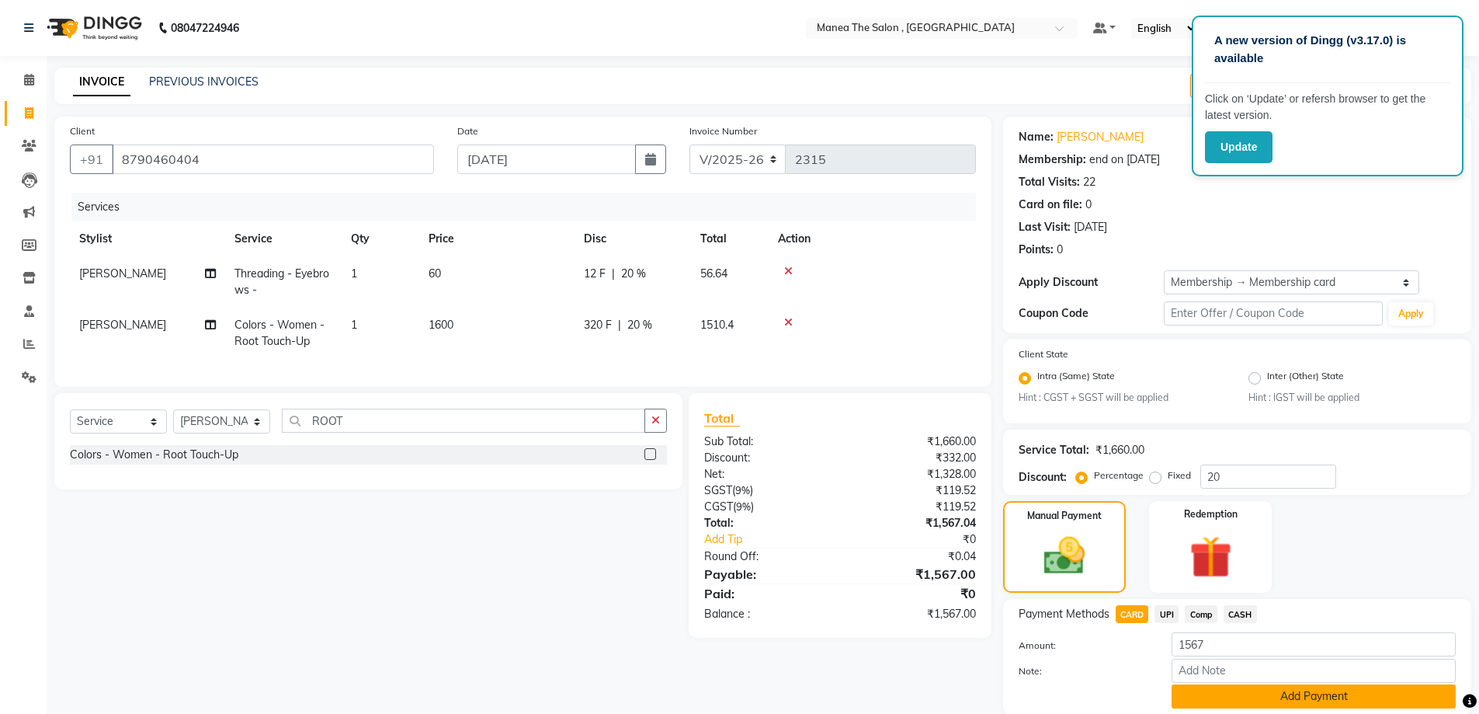
click at [1269, 700] on button "Add Payment" at bounding box center [1314, 696] width 284 height 24
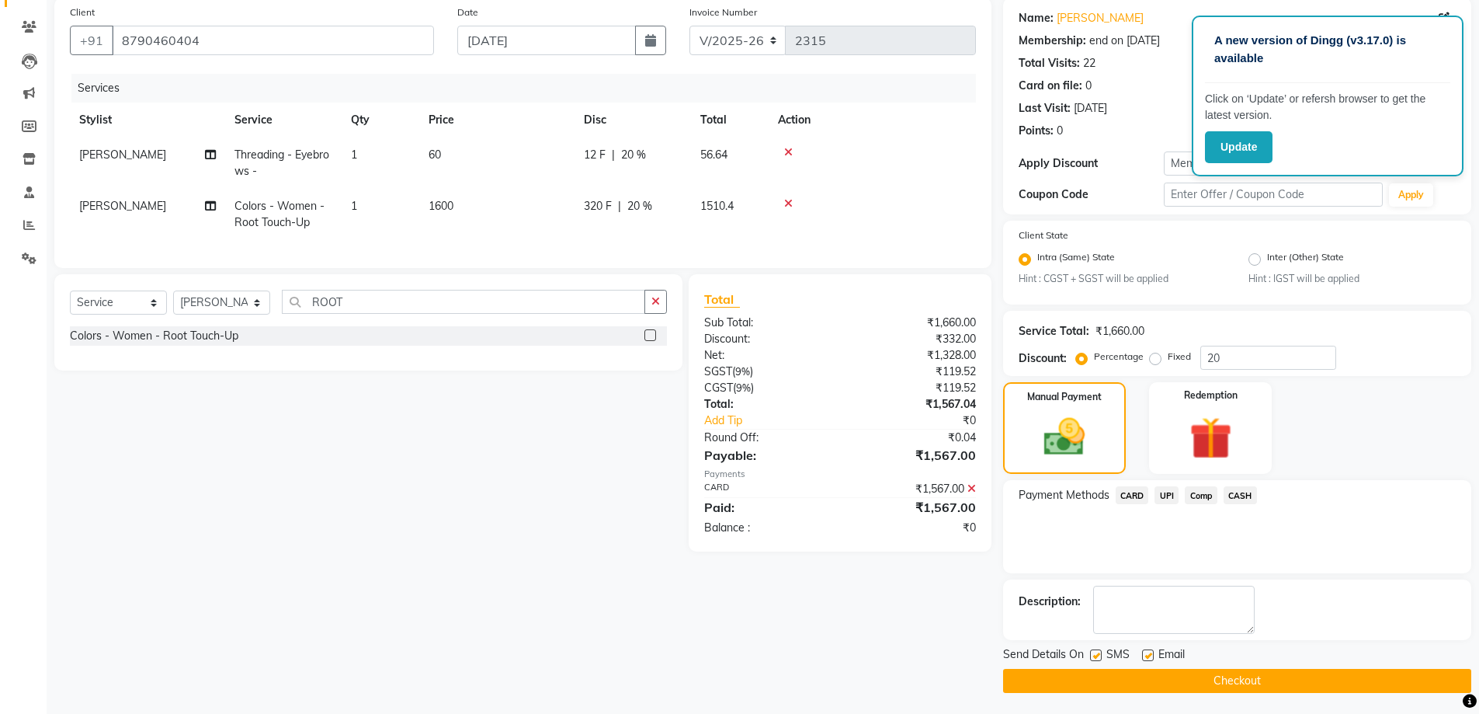
scroll to position [121, 0]
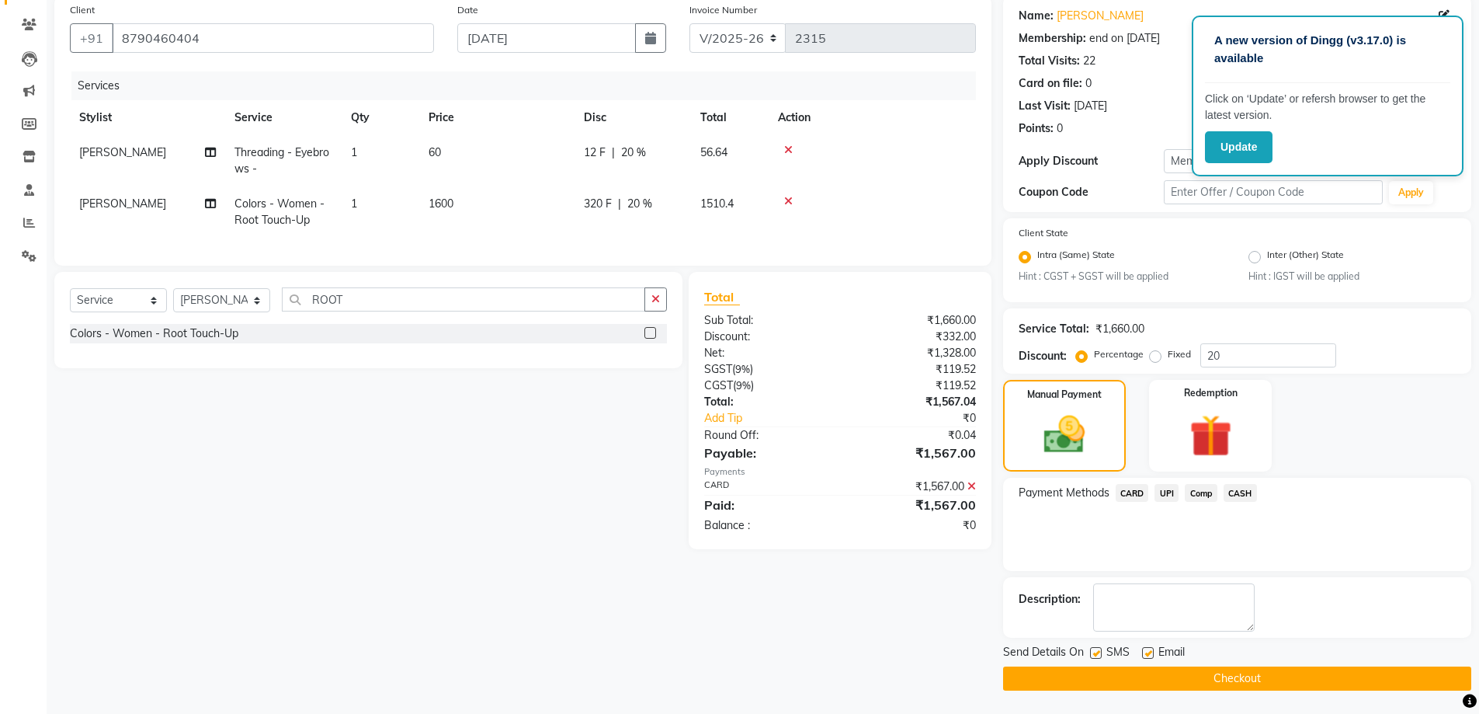
click at [1261, 676] on button "Checkout" at bounding box center [1237, 678] width 468 height 24
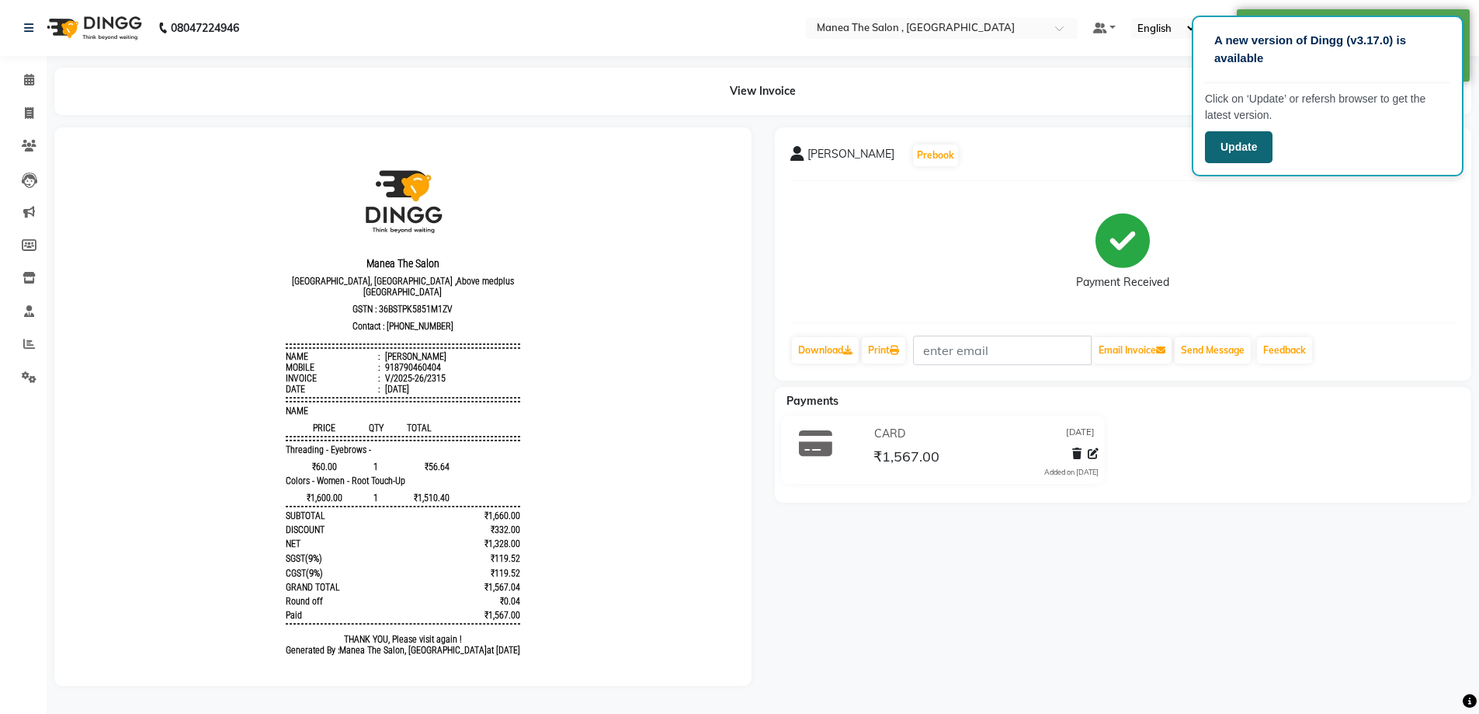
click at [1241, 141] on button "Update" at bounding box center [1239, 147] width 68 height 32
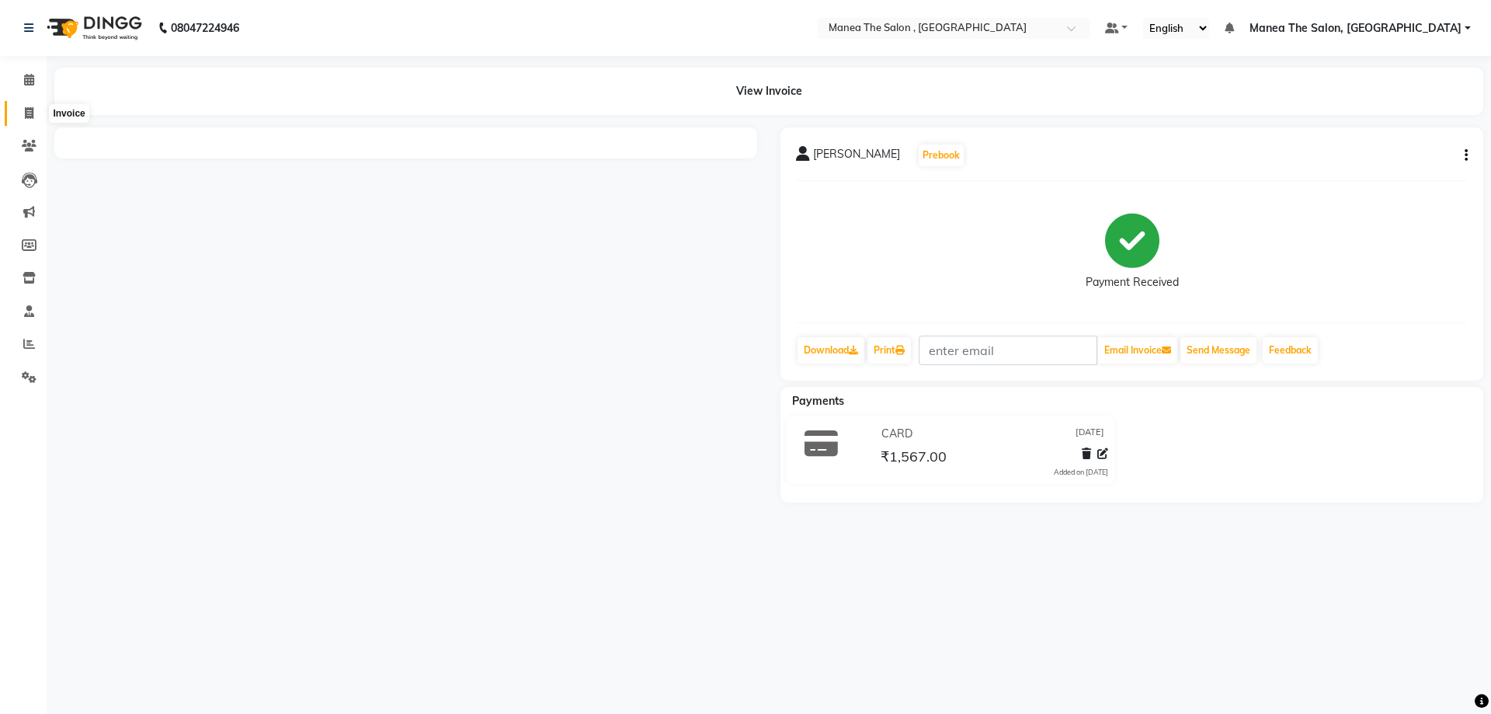
click at [31, 111] on icon at bounding box center [29, 113] width 9 height 12
select select "service"
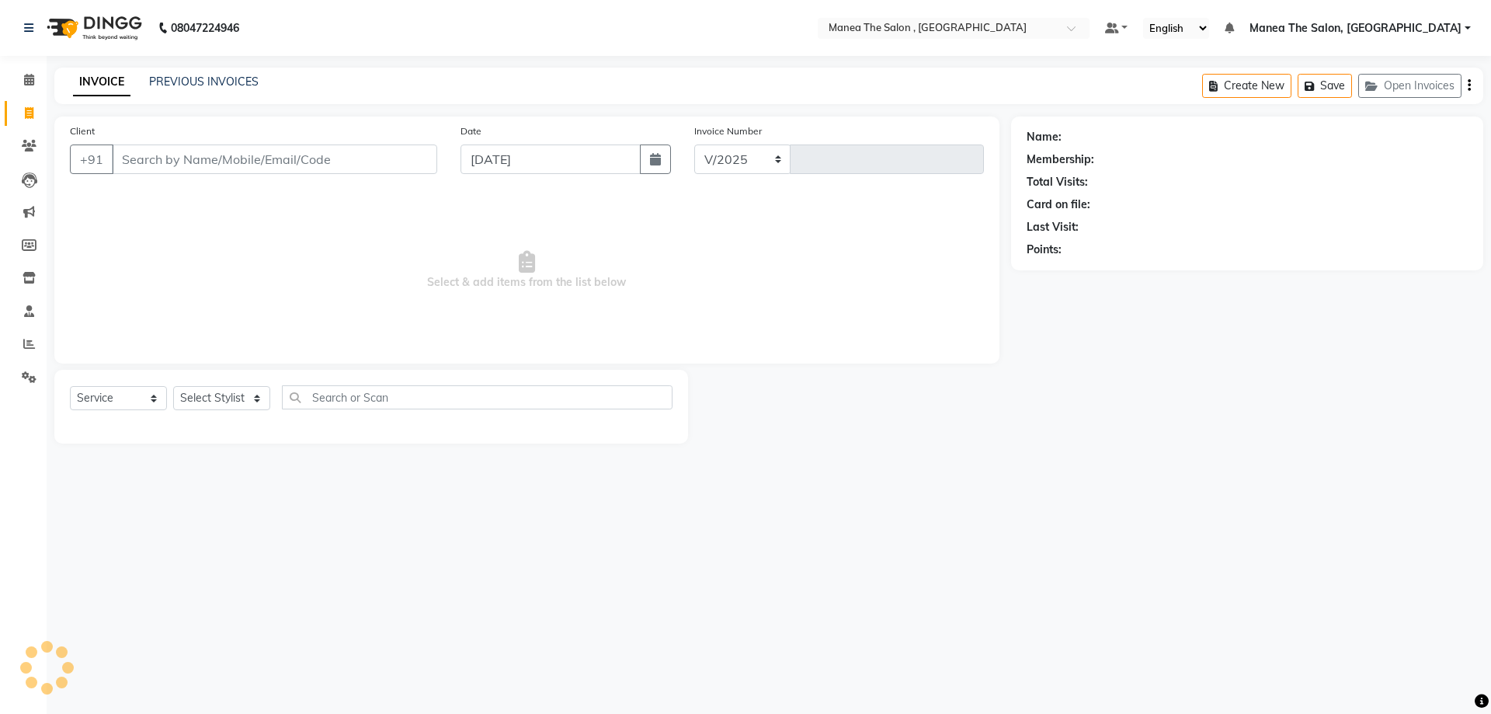
select select "7201"
type input "2316"
